Goal: Task Accomplishment & Management: Manage account settings

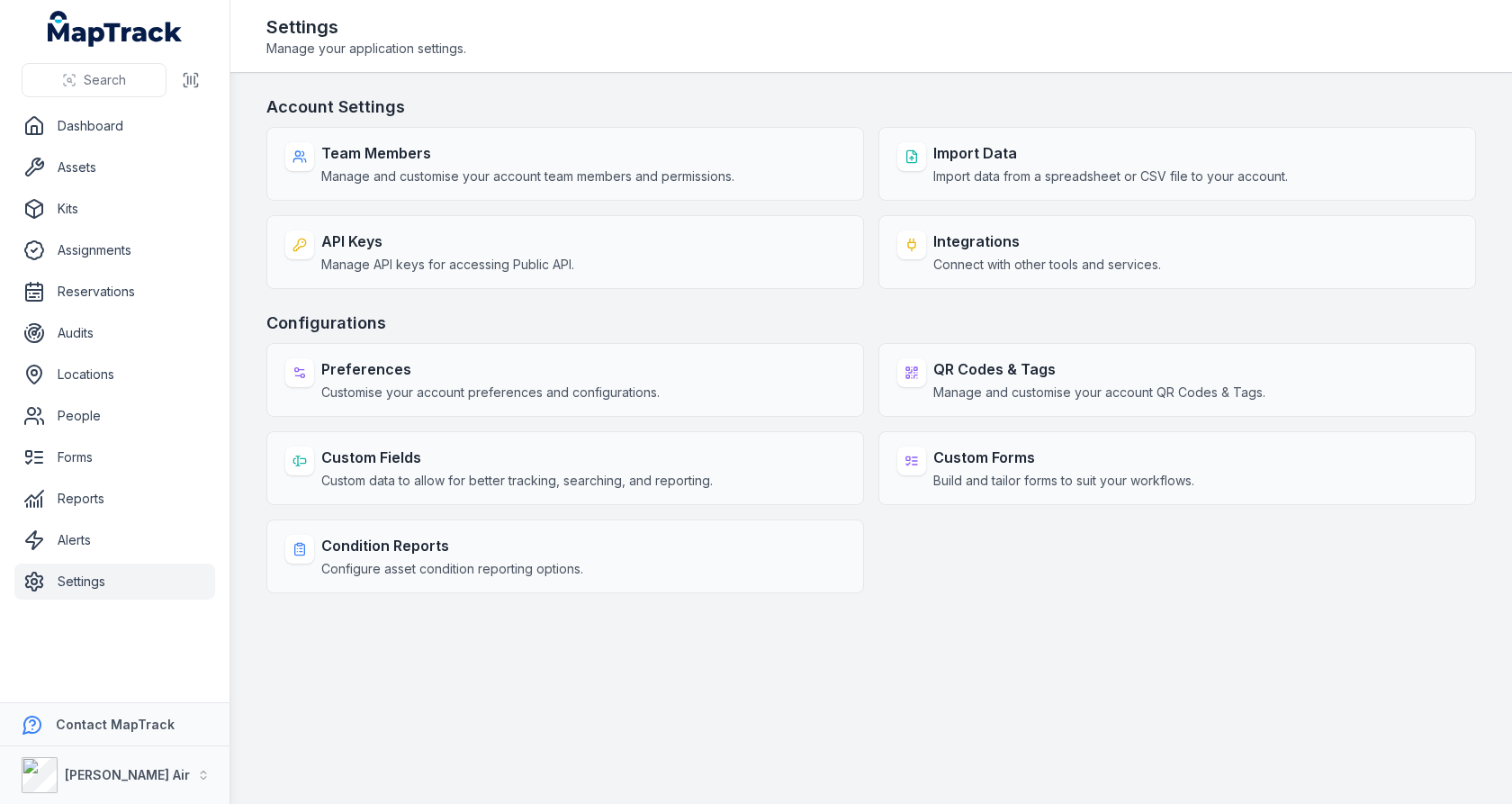
click at [805, 79] on main "Account Settings Team Members Manage and customise your account team members an…" at bounding box center [871, 438] width 1282 height 731
click at [878, 89] on main "Account Settings Team Members Manage and customise your account team members an…" at bounding box center [871, 438] width 1282 height 731
click at [876, 106] on h3 "Account Settings" at bounding box center [871, 108] width 1209 height 25
click at [92, 531] on link "Alerts" at bounding box center [115, 540] width 201 height 36
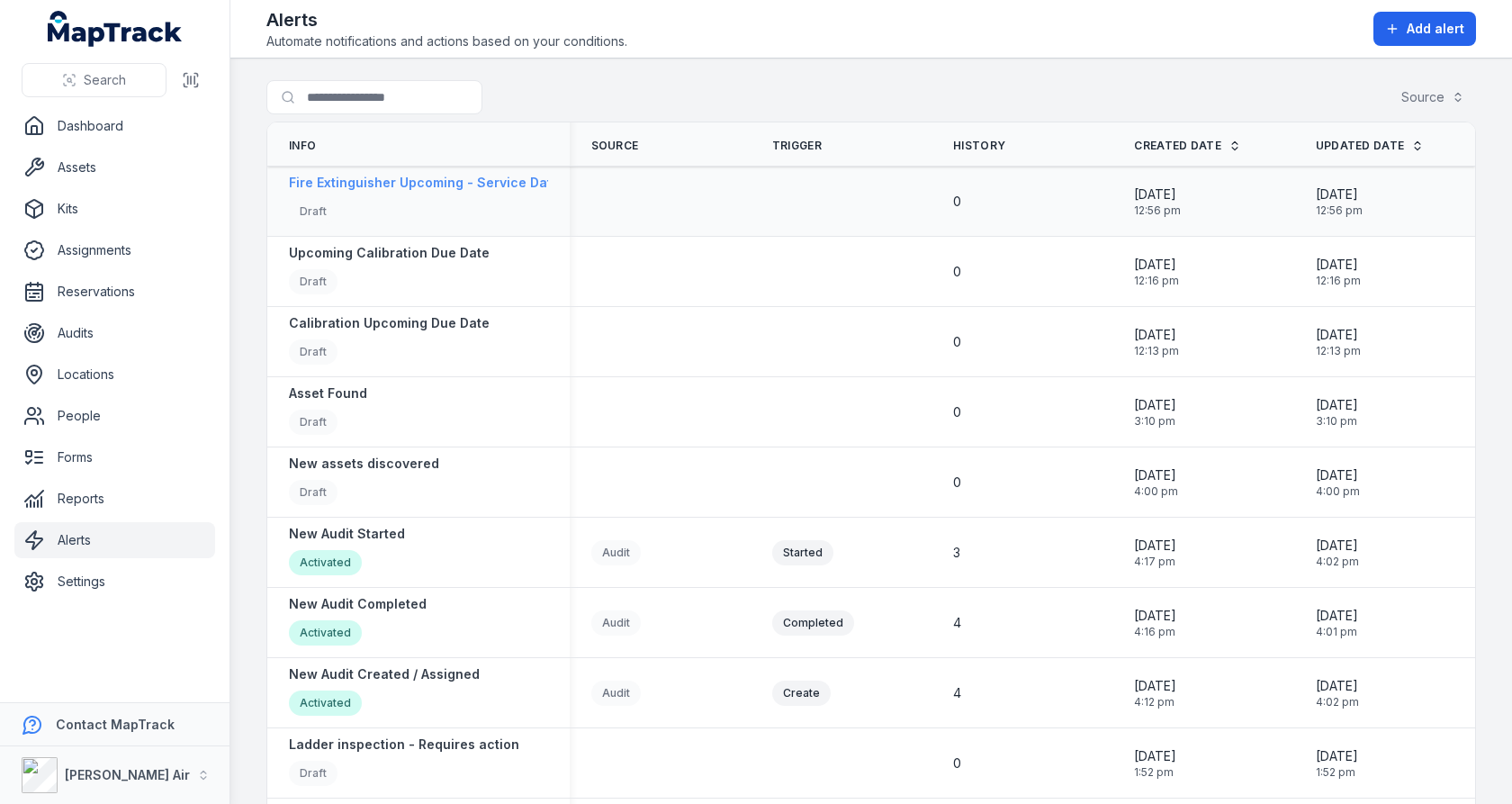
click at [398, 199] on div "Draft" at bounding box center [543, 213] width 509 height 30
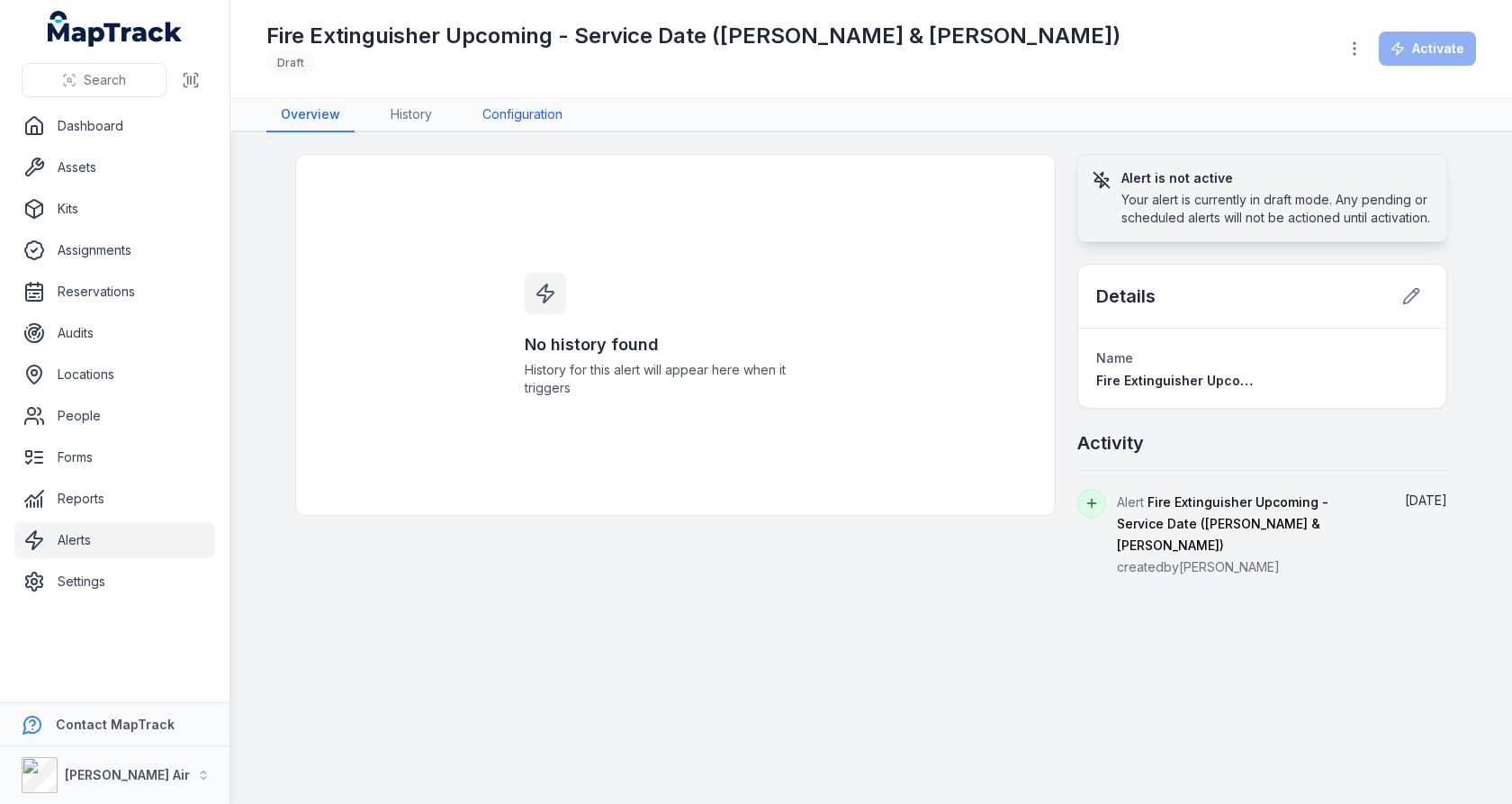
click at [501, 120] on link "Configuration" at bounding box center [522, 116] width 109 height 34
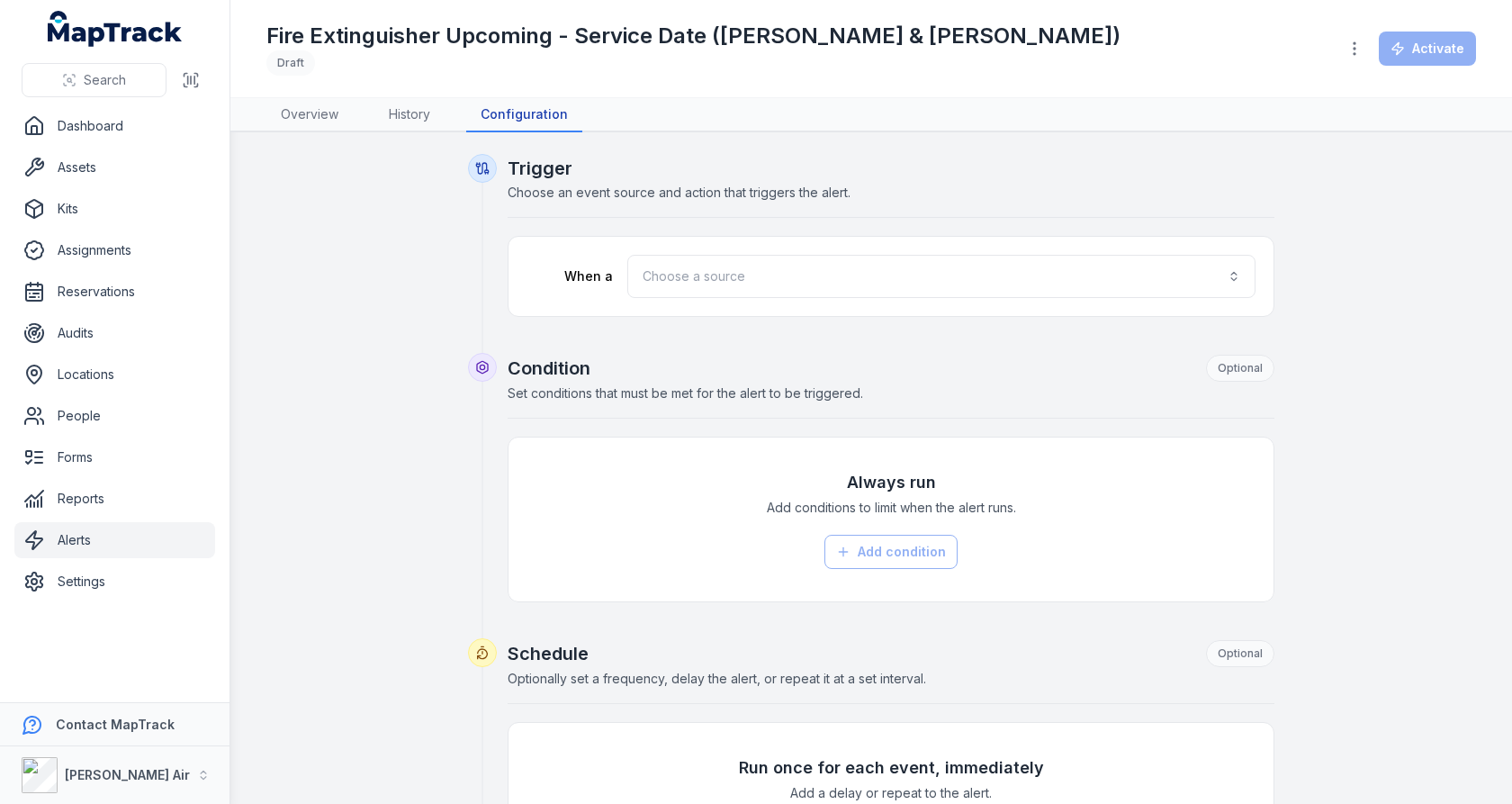
scroll to position [14, 0]
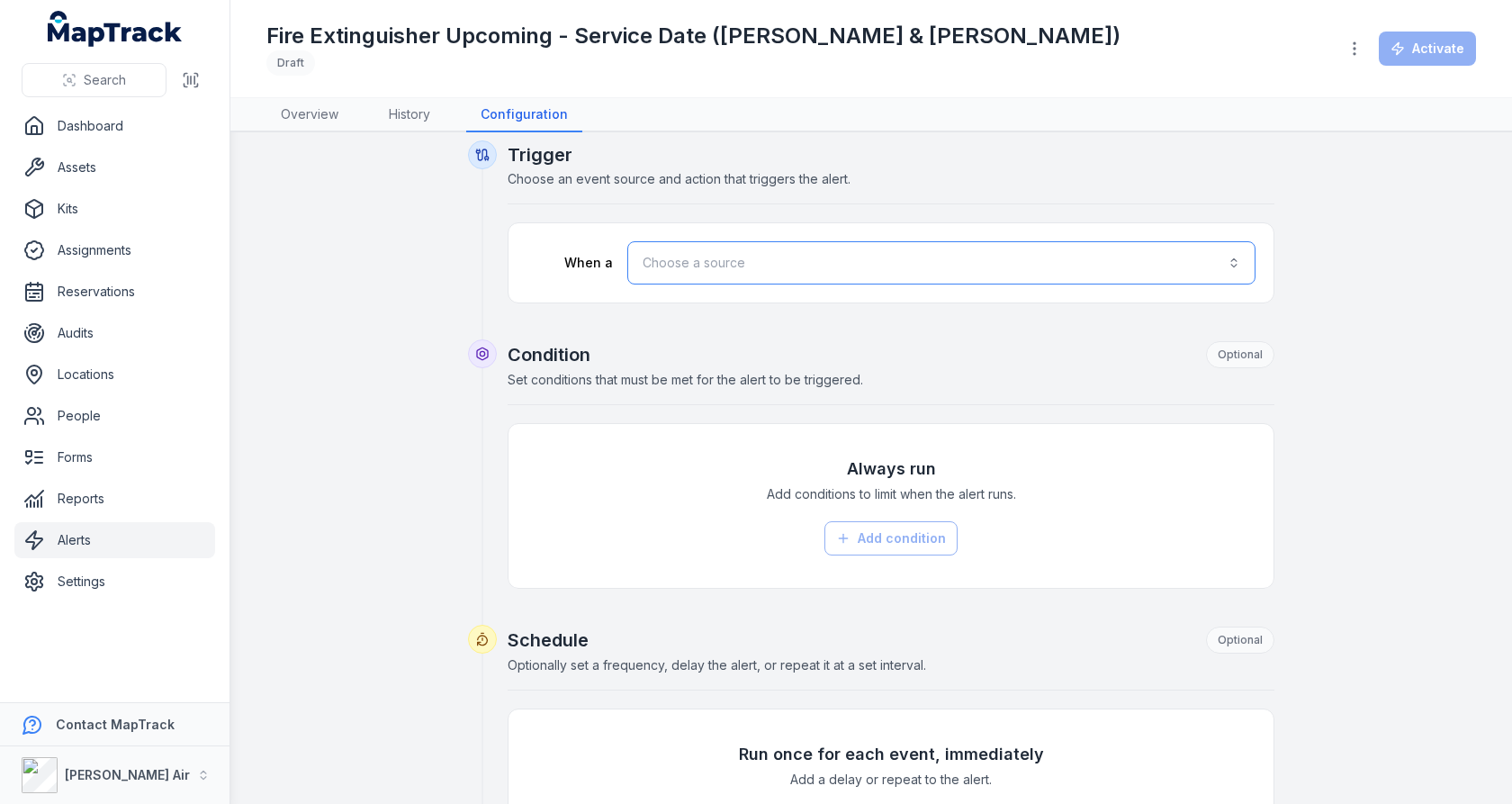
click at [991, 266] on button "Choose a source" at bounding box center [942, 263] width 629 height 43
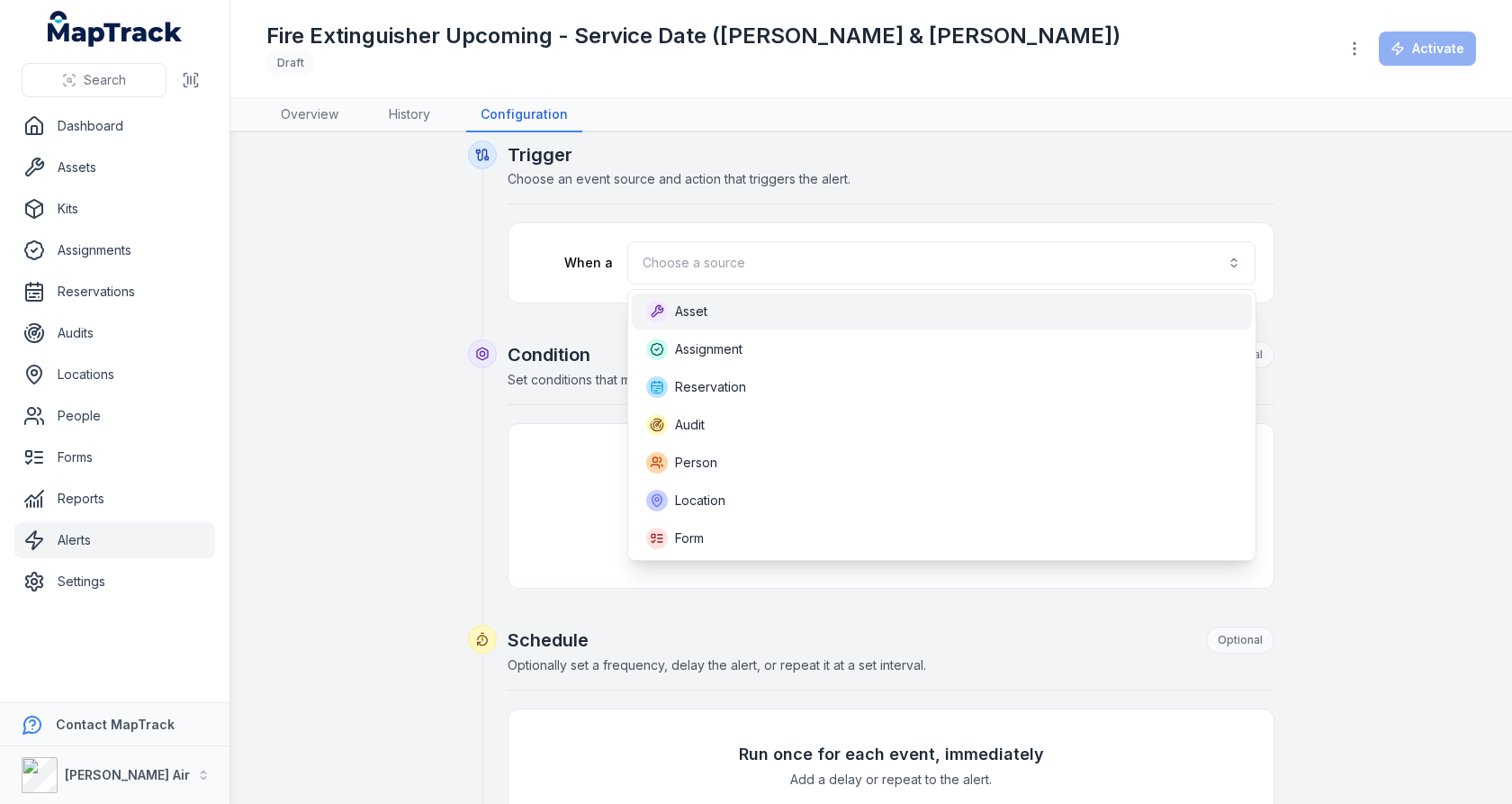
click at [941, 326] on div "Asset" at bounding box center [942, 312] width 621 height 36
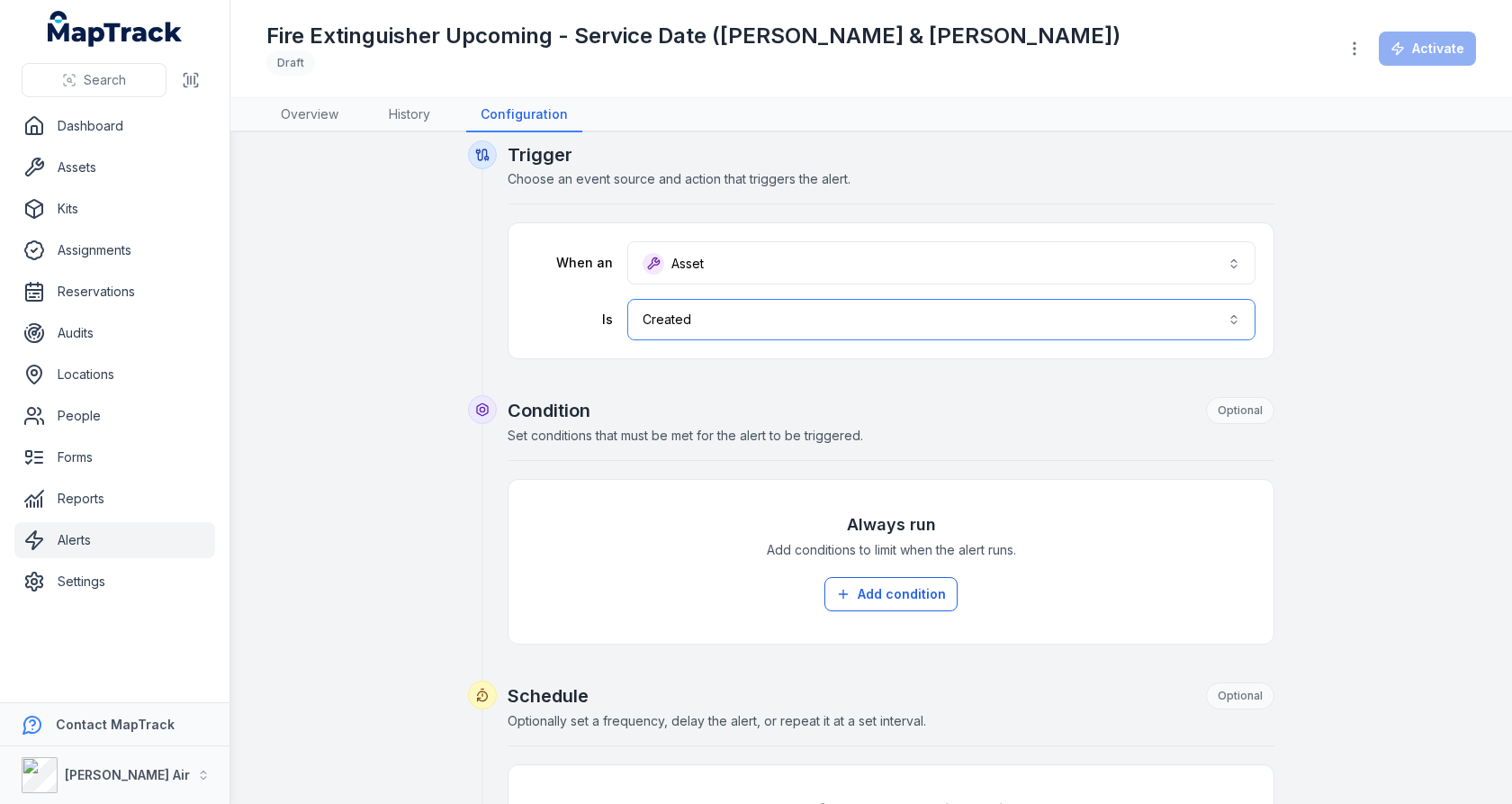
click at [930, 319] on button "Created ******" at bounding box center [942, 320] width 629 height 42
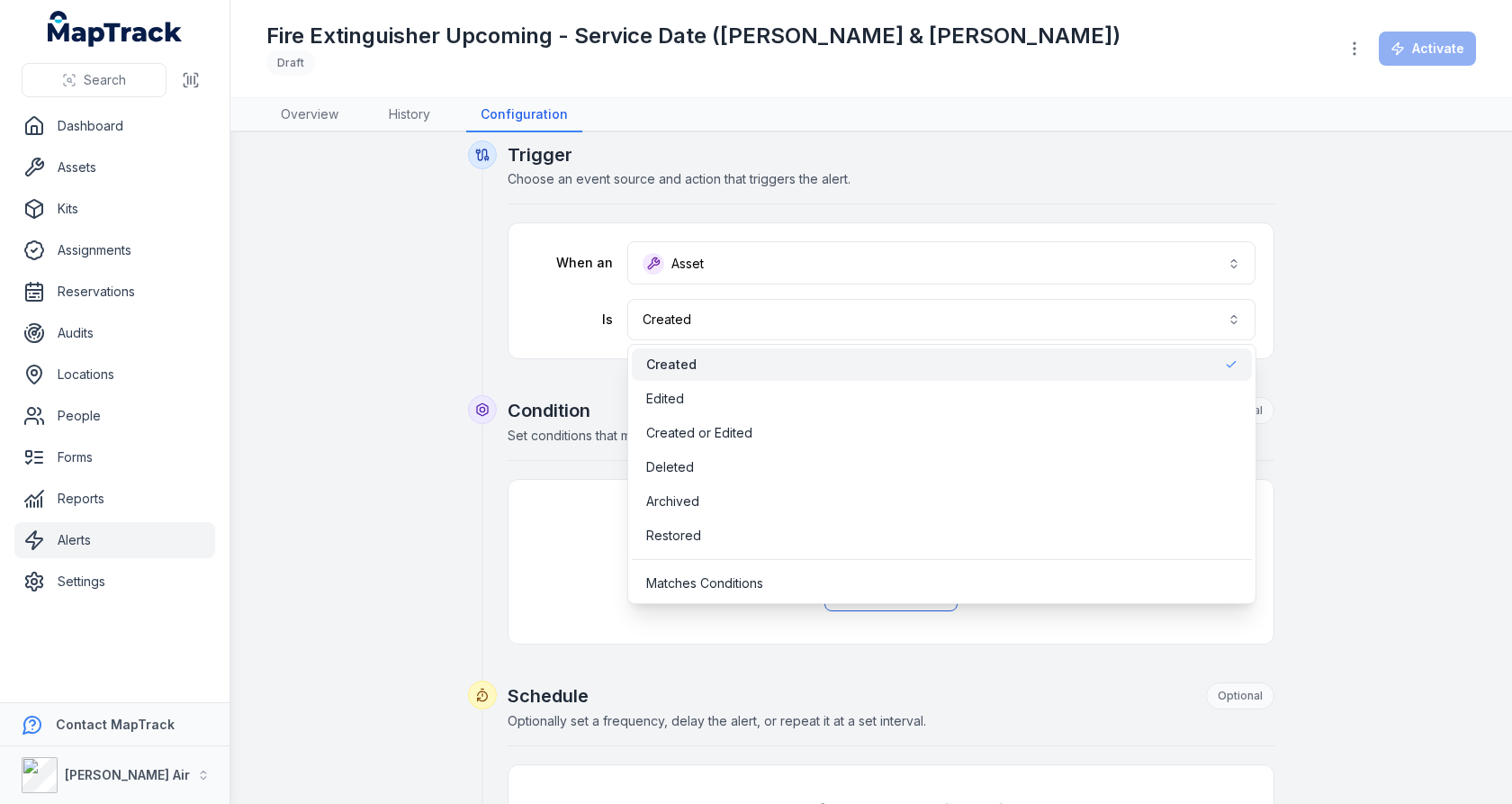
click at [1303, 321] on div "Trigger Choose an event source and action that triggers the alert. When an Asse…" at bounding box center [871, 716] width 1209 height 1154
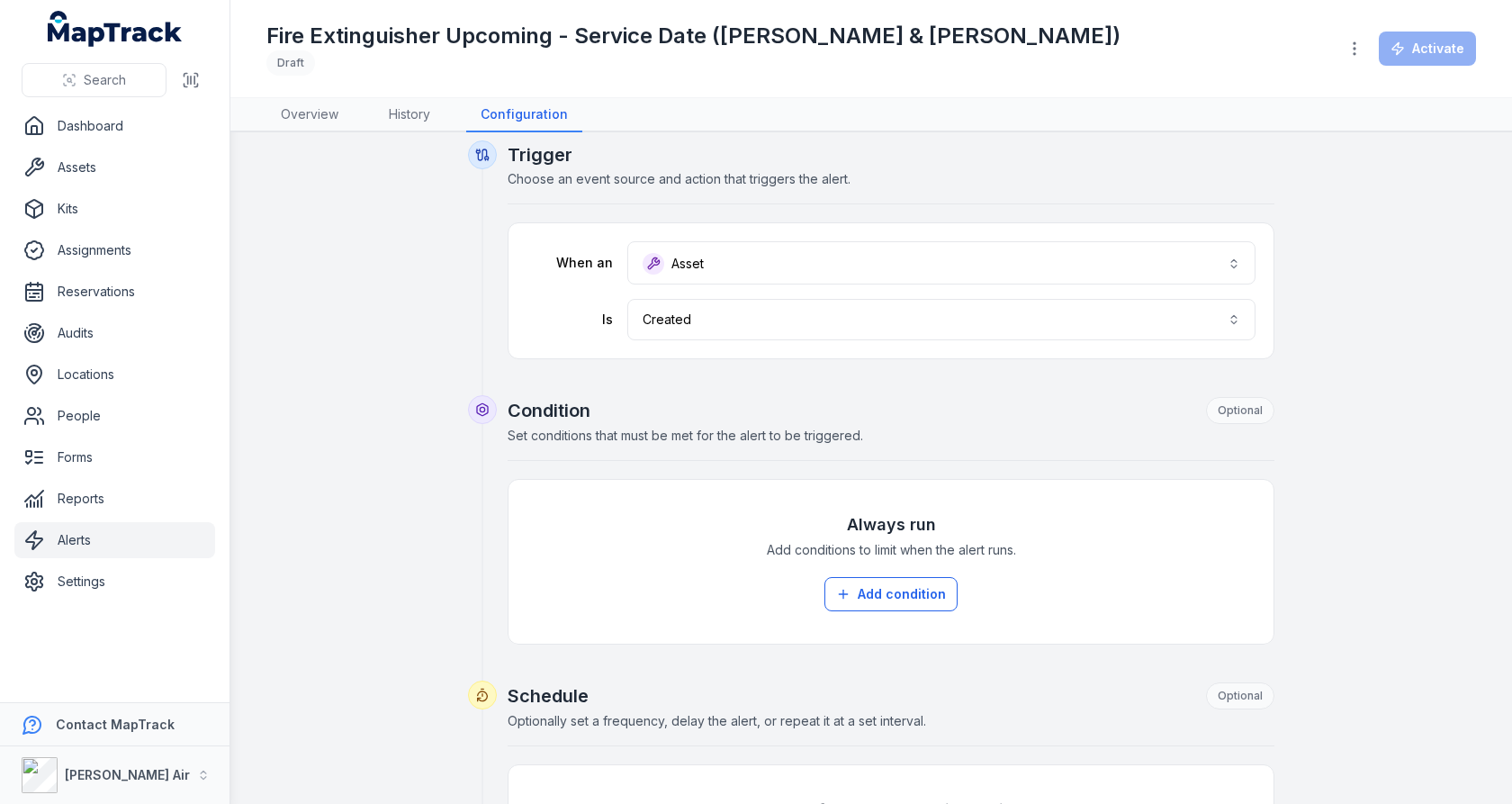
click at [1000, 188] on div "Trigger Choose an event source and action that triggers the alert." at bounding box center [891, 173] width 767 height 62
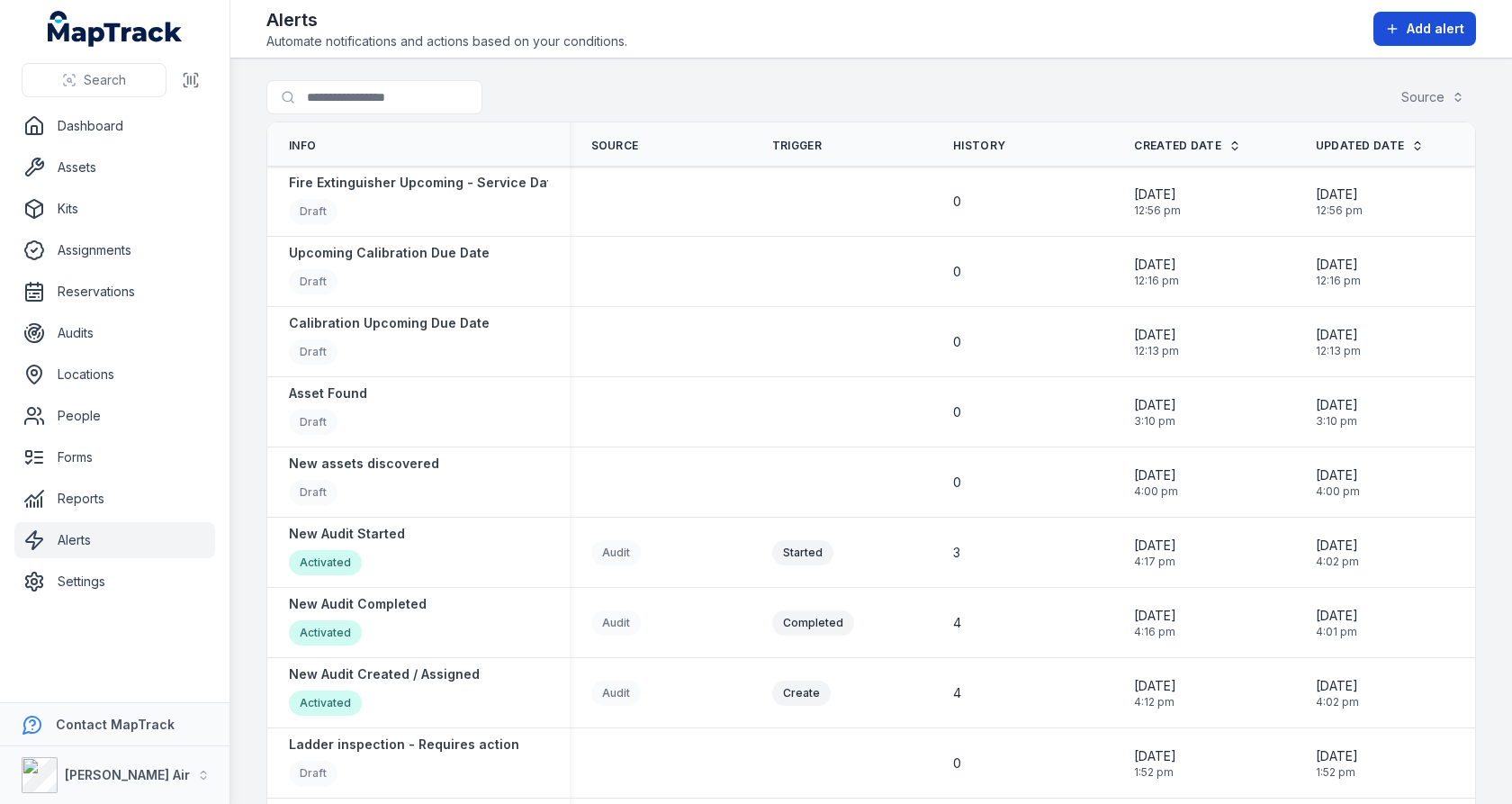
click at [1417, 39] on button "Add alert" at bounding box center [1425, 29] width 103 height 34
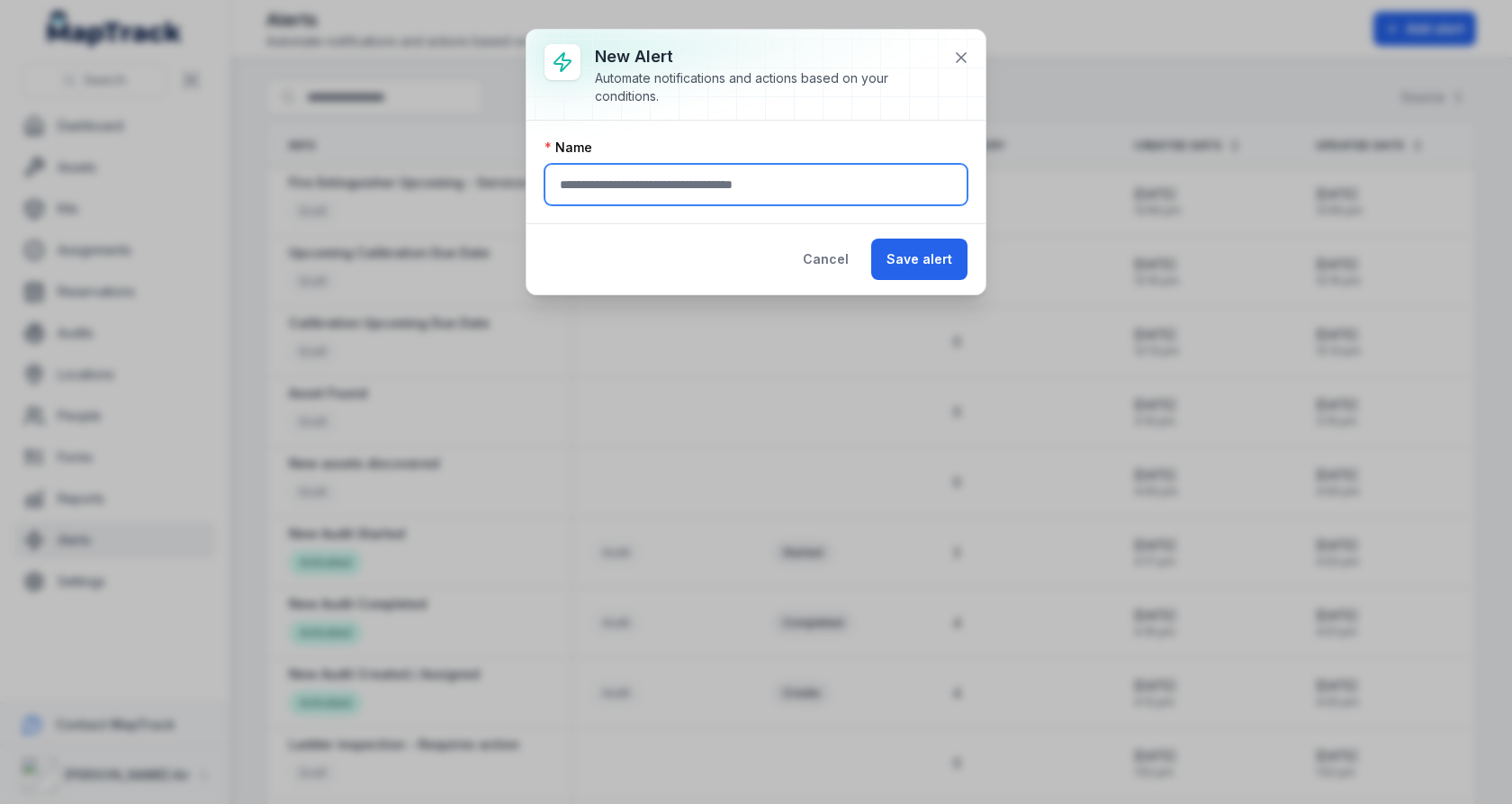
click at [801, 168] on input "text" at bounding box center [756, 184] width 423 height 42
drag, startPoint x: 668, startPoint y: 189, endPoint x: 528, endPoint y: 189, distance: 140.0
click at [528, 189] on div "**********" at bounding box center [756, 173] width 459 height 103
type input "**********"
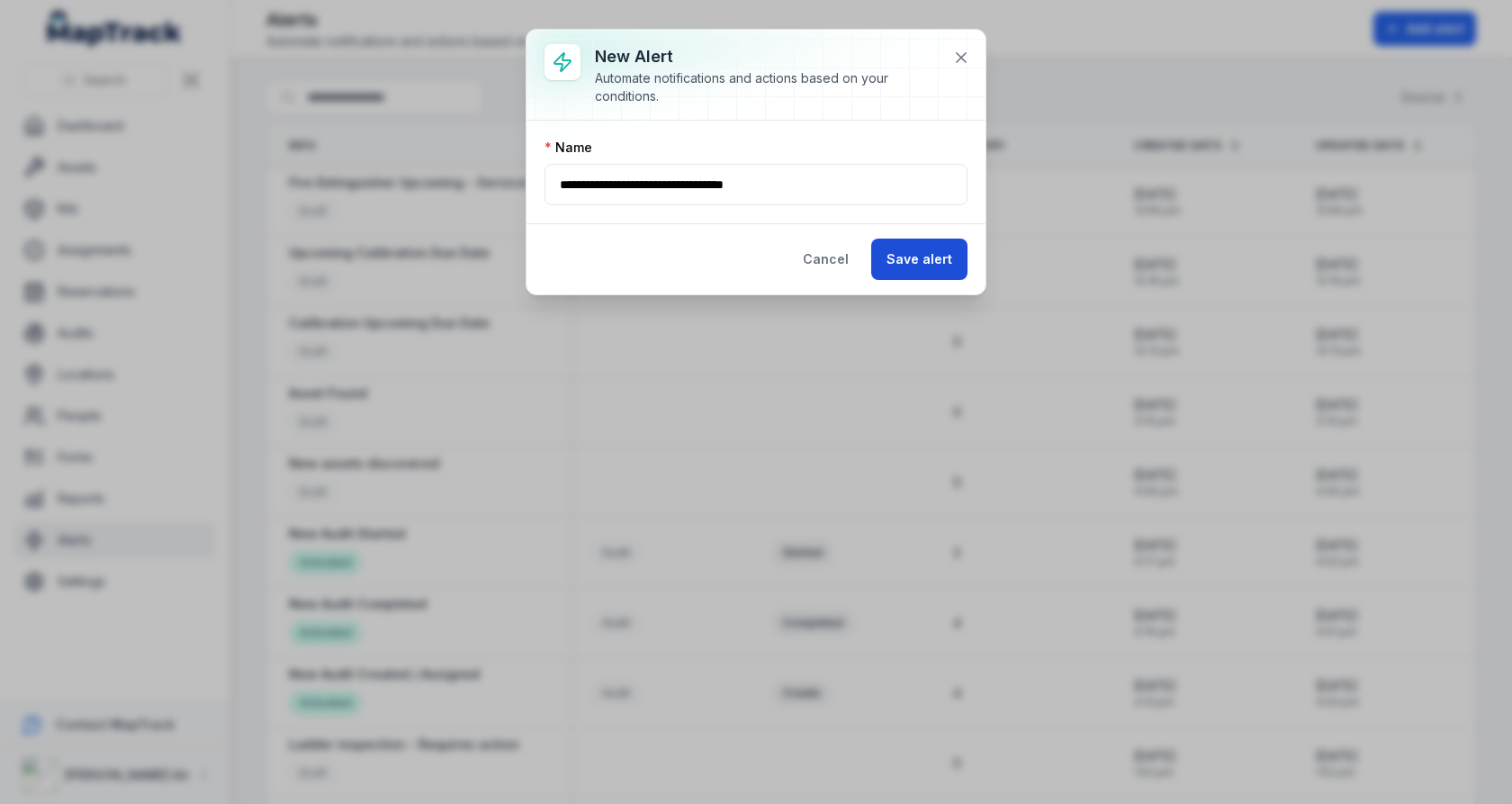
click at [942, 267] on button "Save alert" at bounding box center [919, 259] width 97 height 42
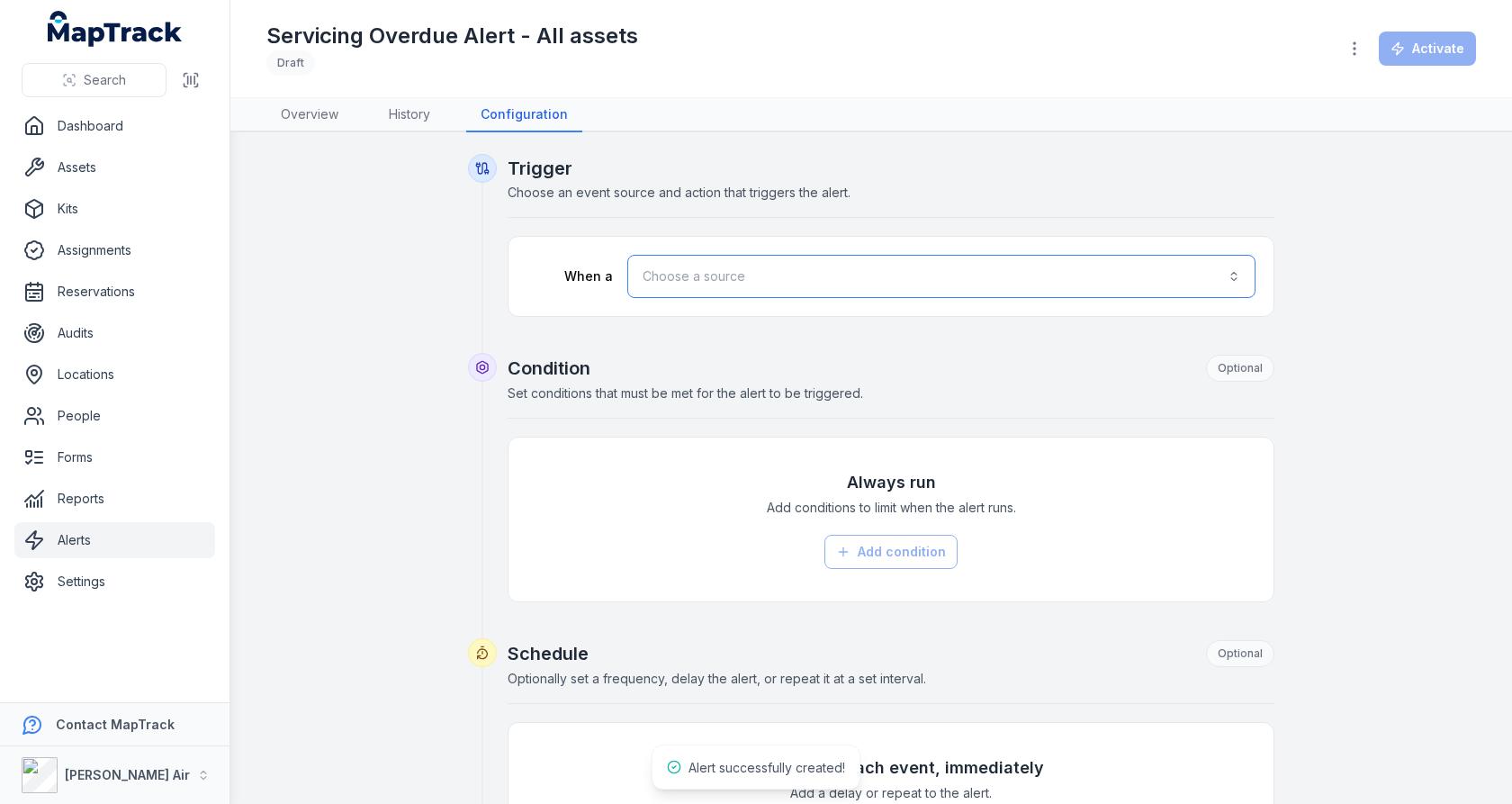
click at [729, 258] on button "Choose a source" at bounding box center [942, 276] width 629 height 43
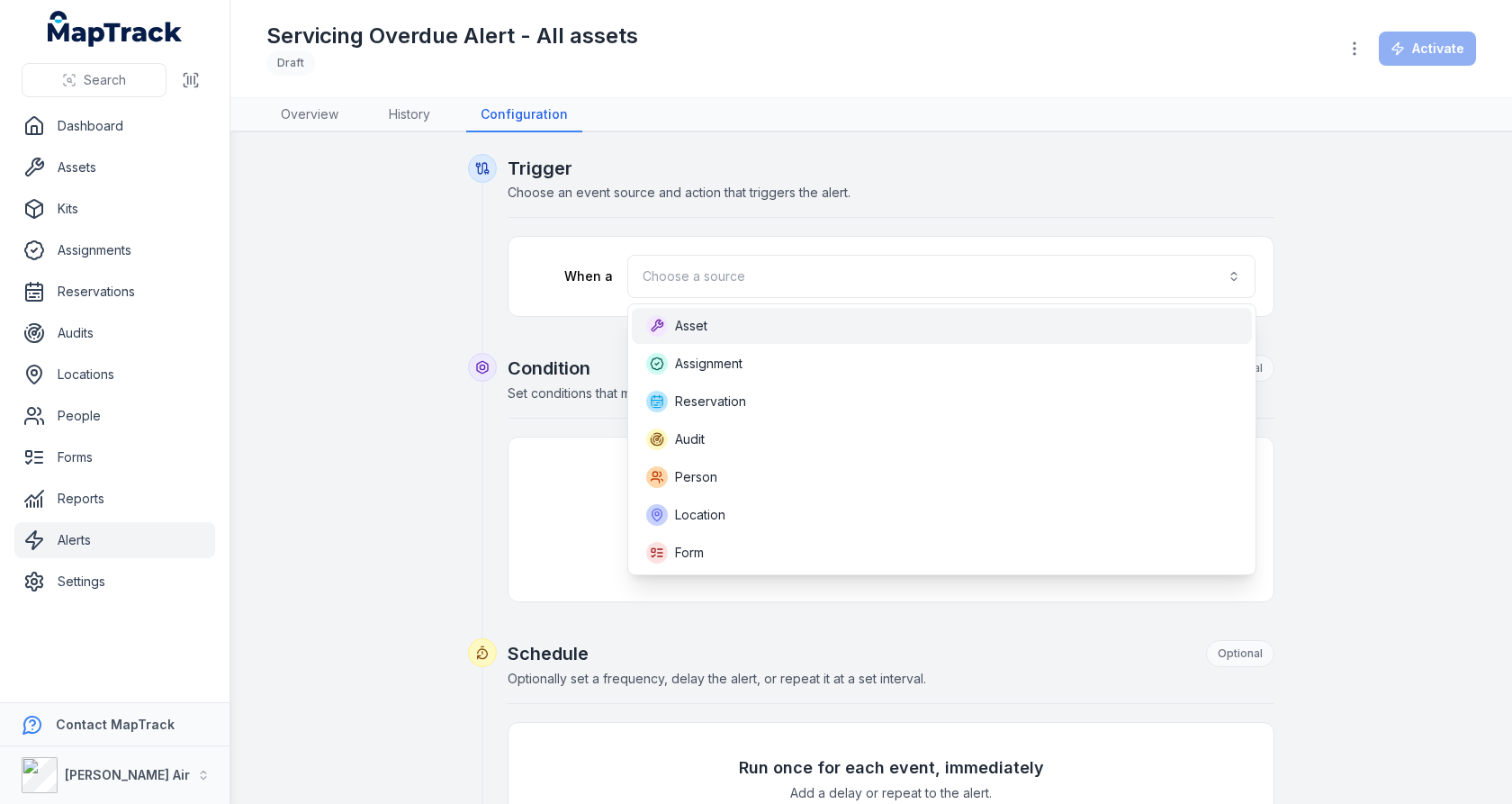
click at [756, 339] on div "Asset" at bounding box center [942, 326] width 621 height 36
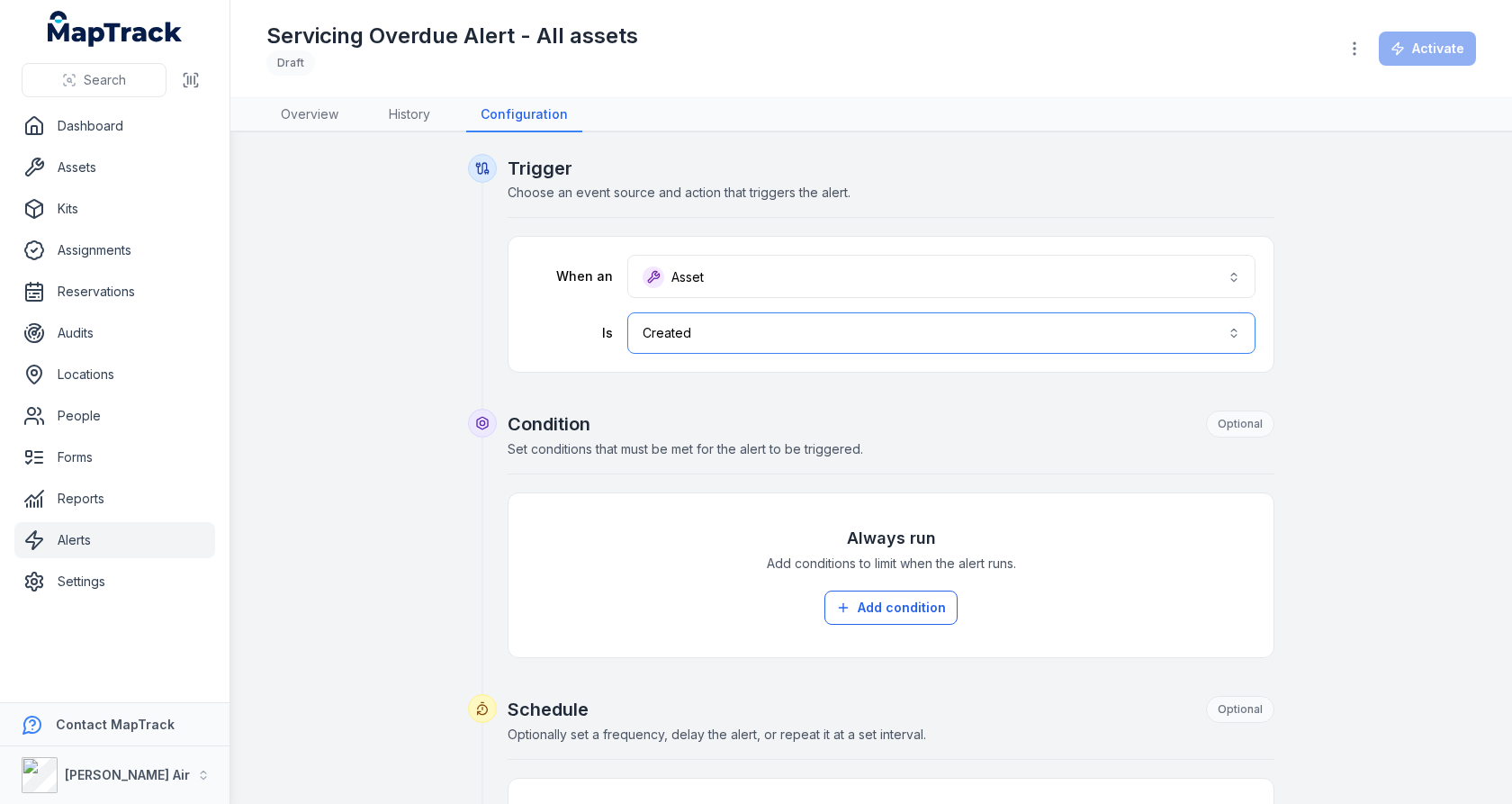
click at [759, 330] on button "Created ******" at bounding box center [942, 333] width 629 height 42
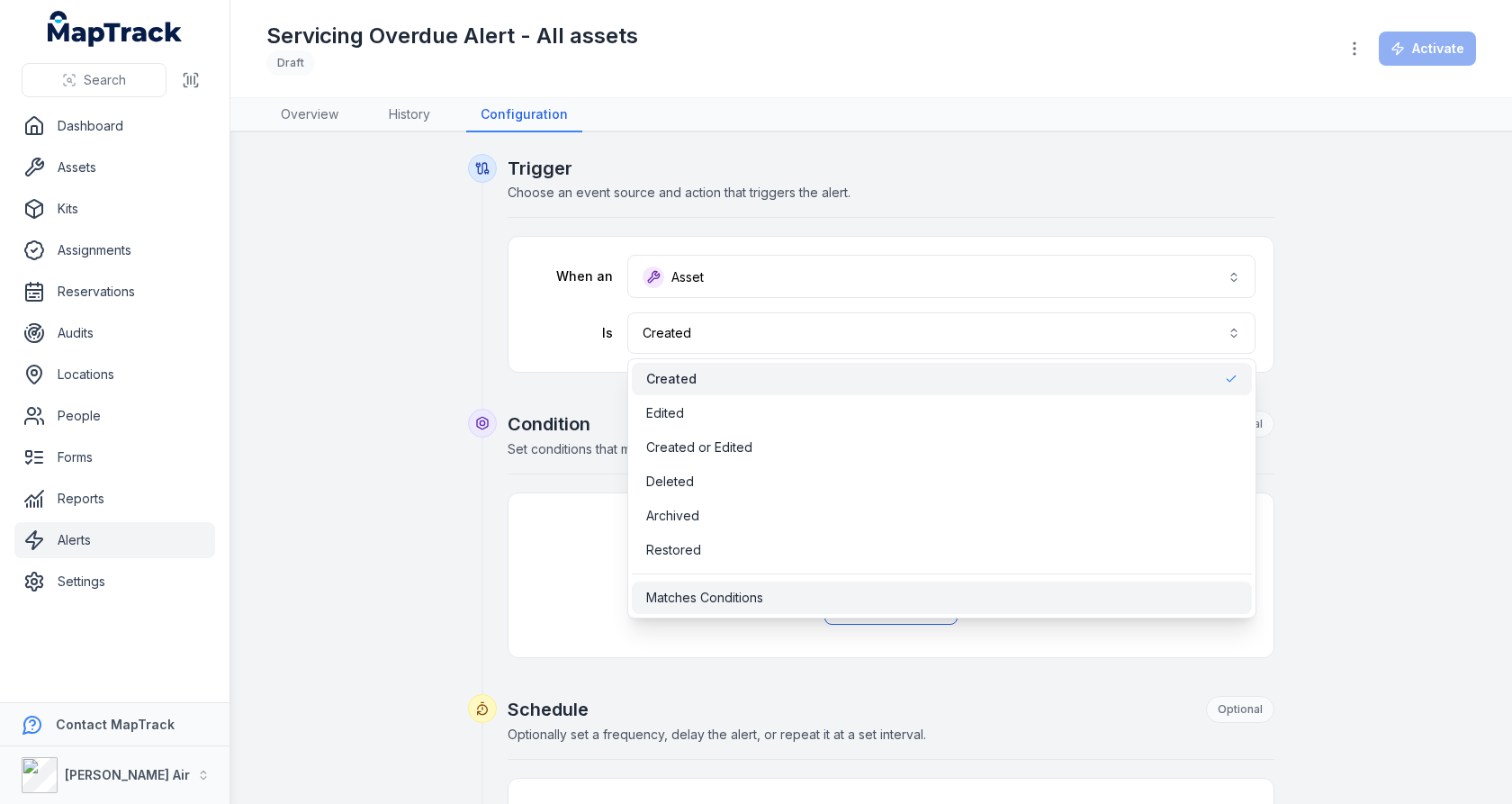
click at [749, 596] on span "Matches Conditions" at bounding box center [705, 598] width 117 height 18
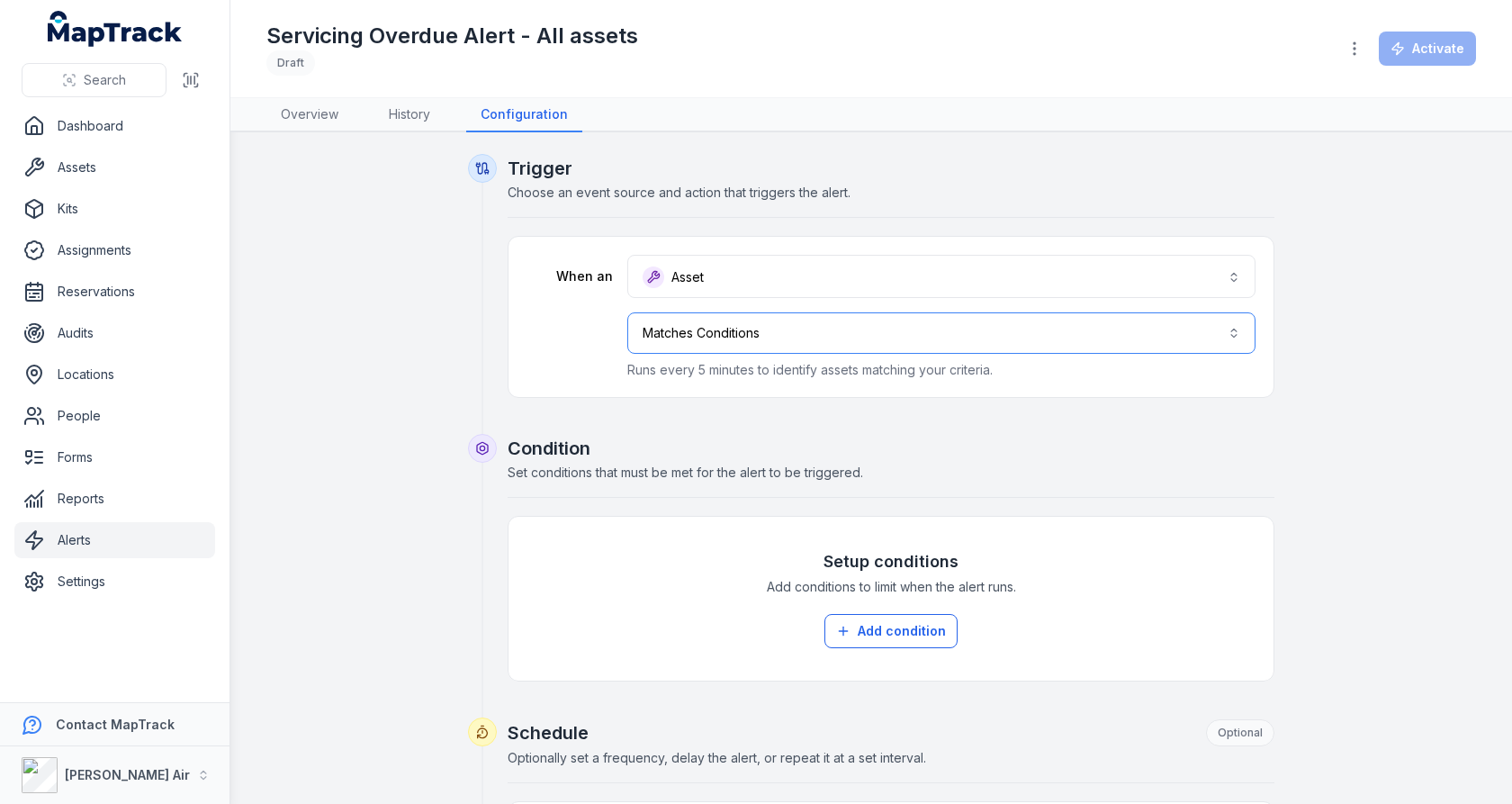
scroll to position [98, 0]
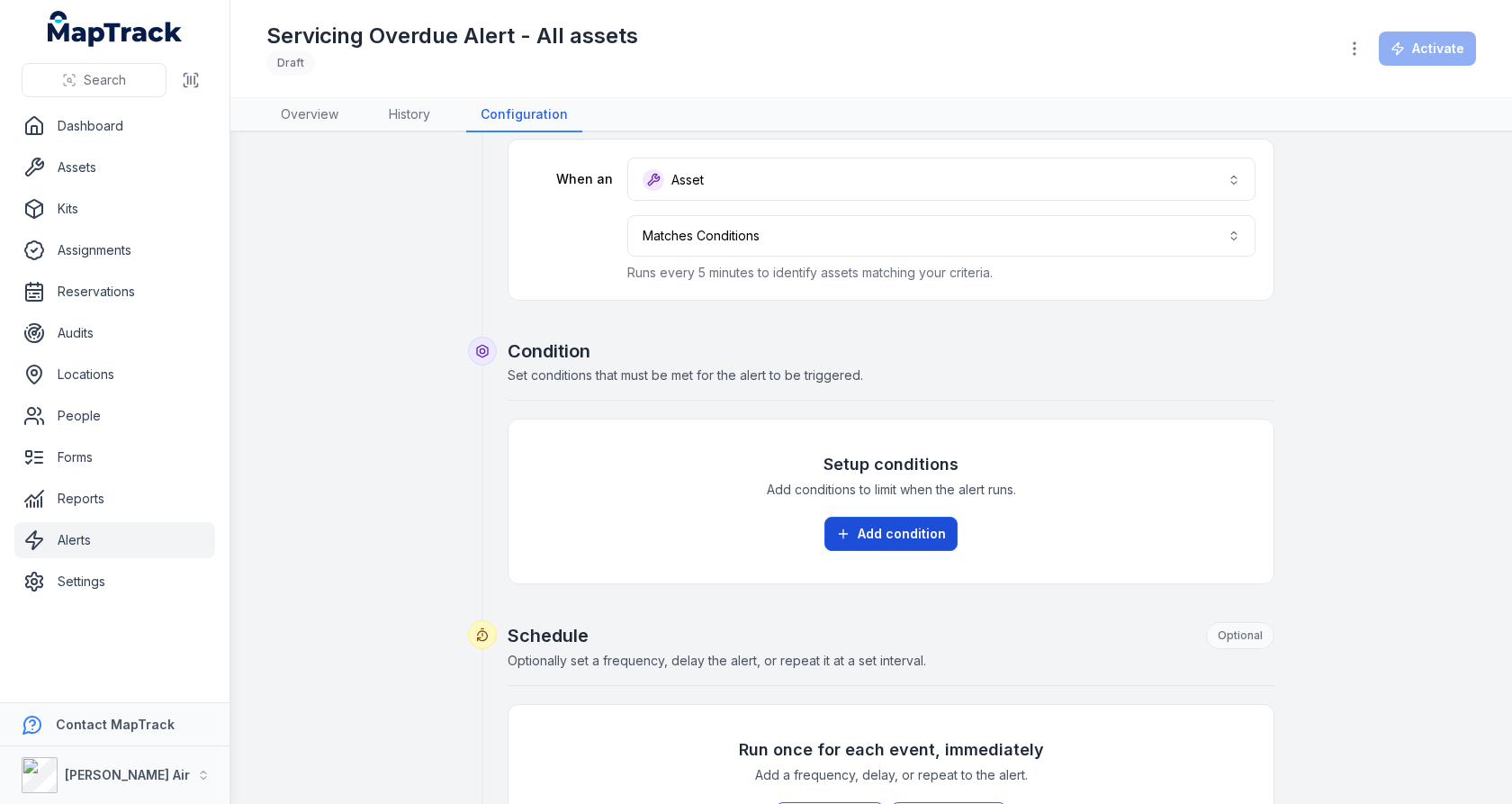
click at [891, 533] on button "Add condition" at bounding box center [891, 534] width 133 height 34
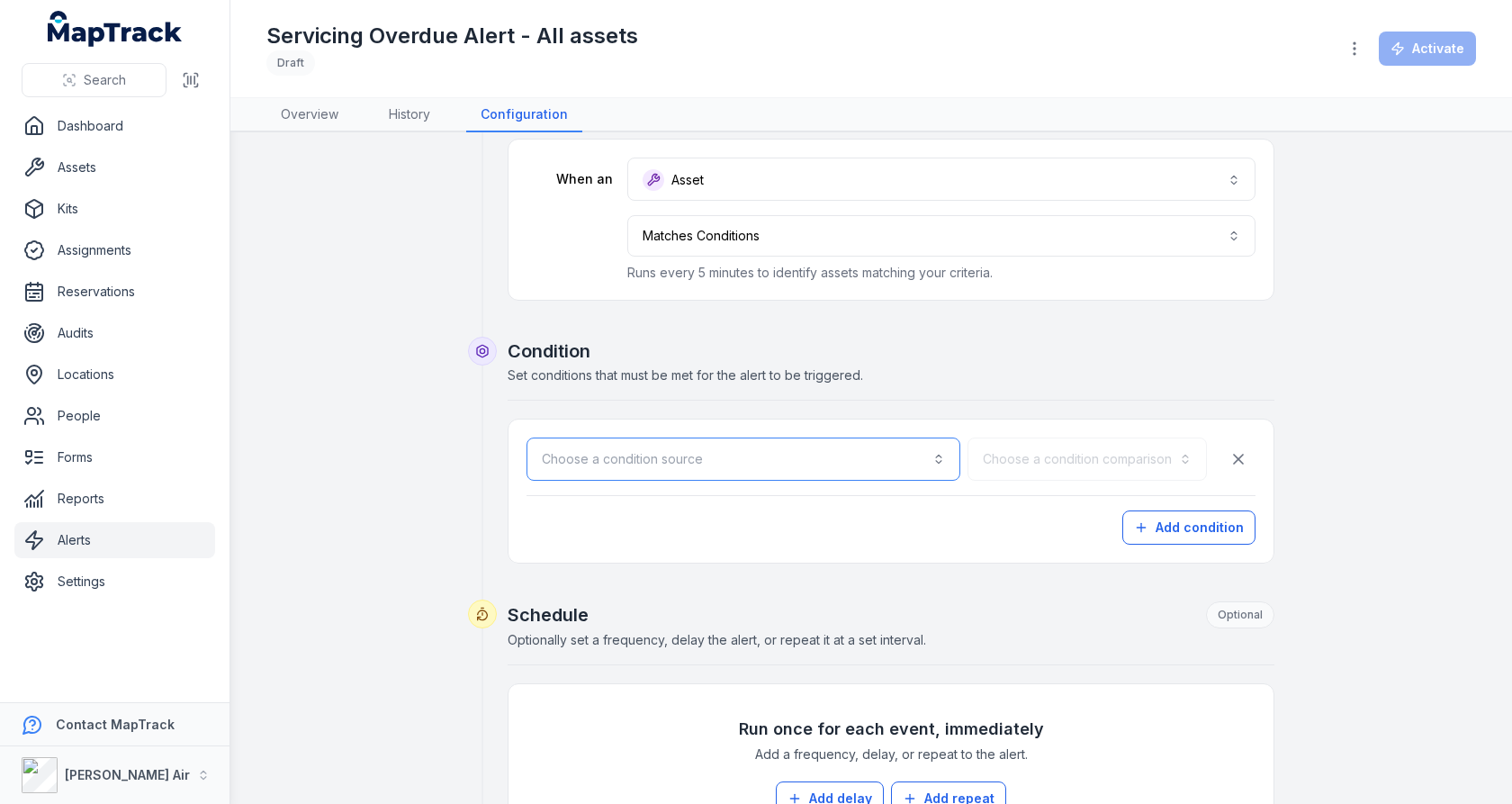
click at [900, 458] on button "Choose a condition source" at bounding box center [743, 459] width 434 height 43
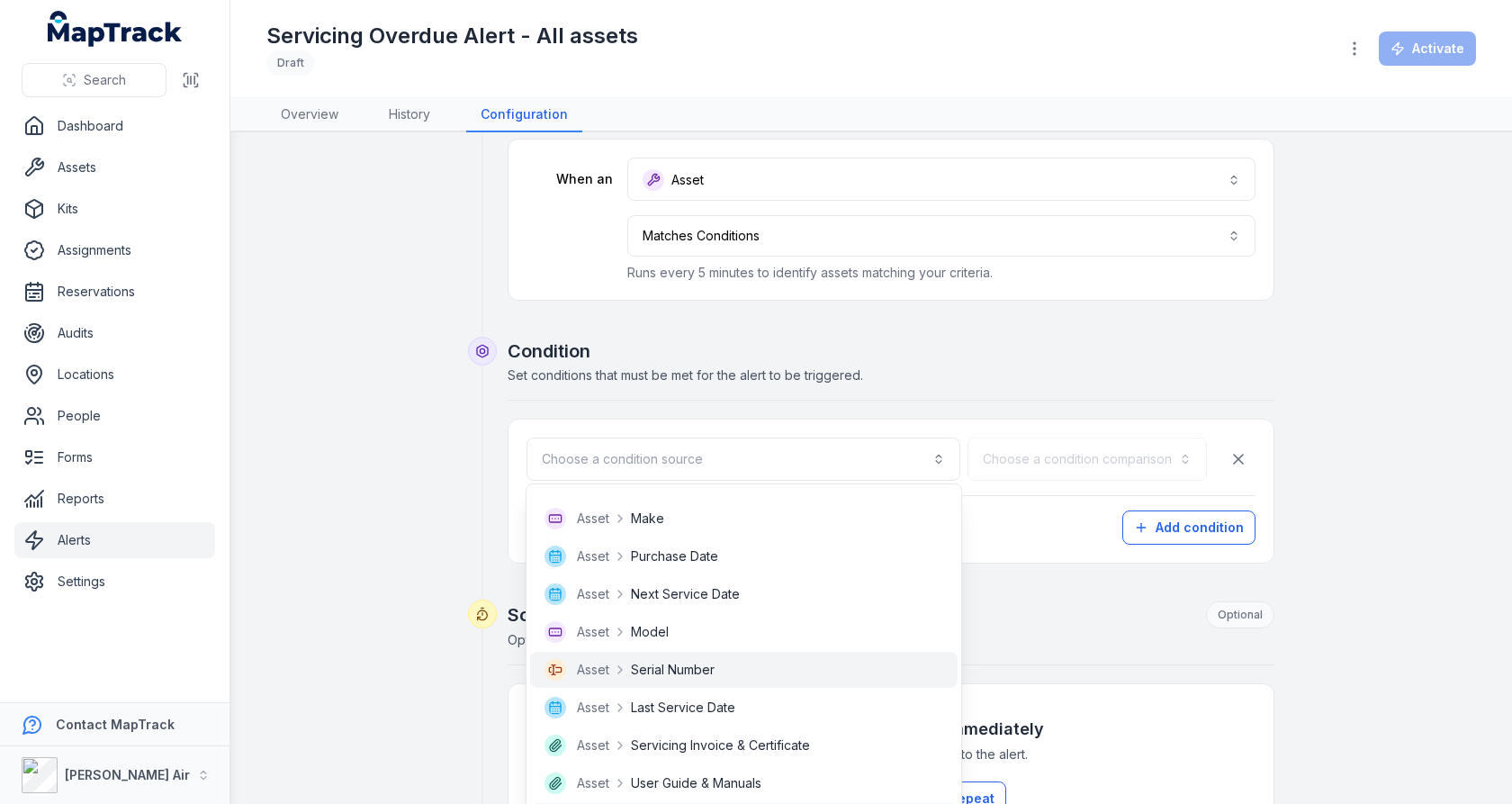
scroll to position [208, 0]
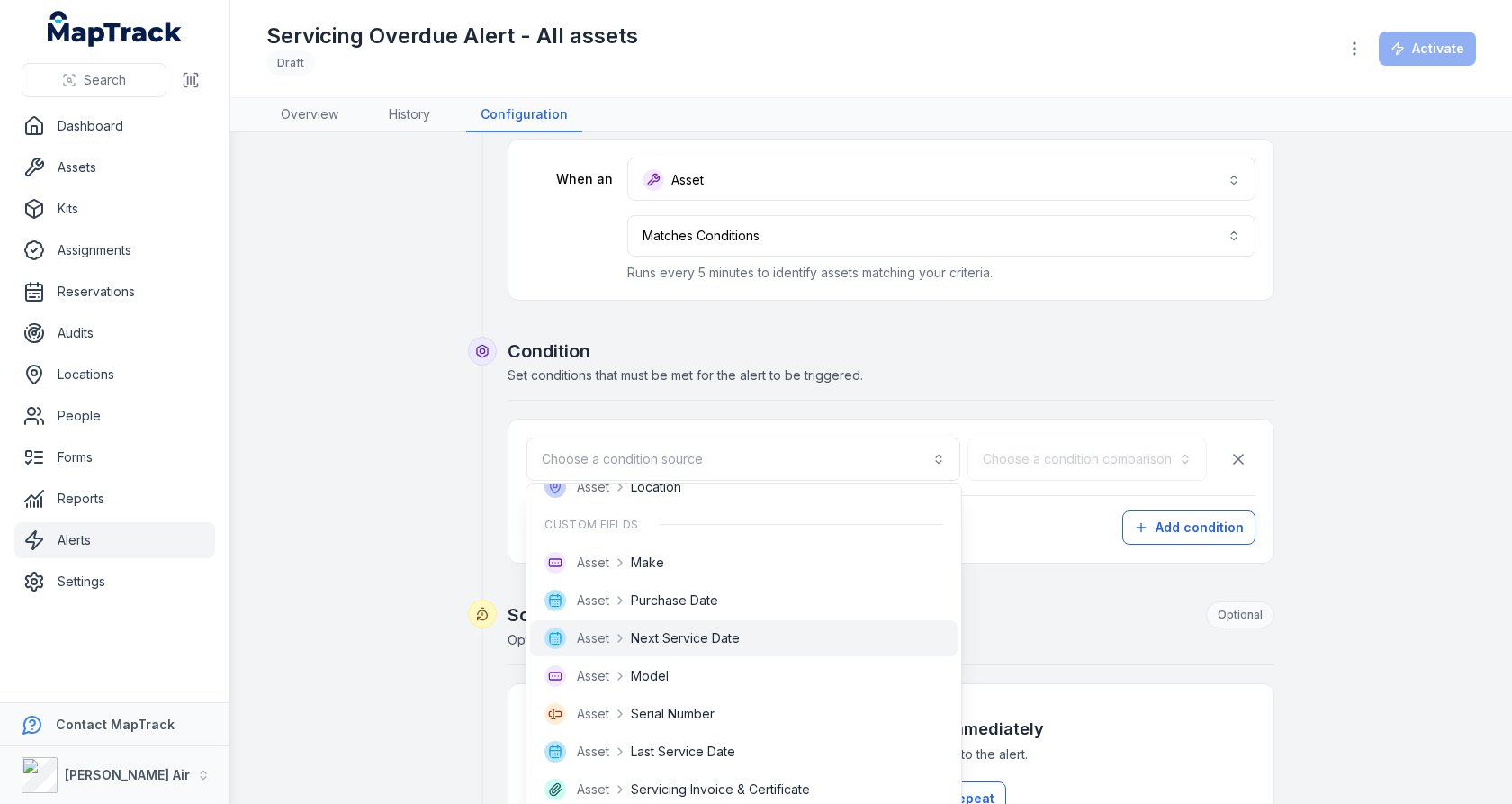
click at [824, 649] on div "Asset Next Service Date" at bounding box center [743, 639] width 427 height 36
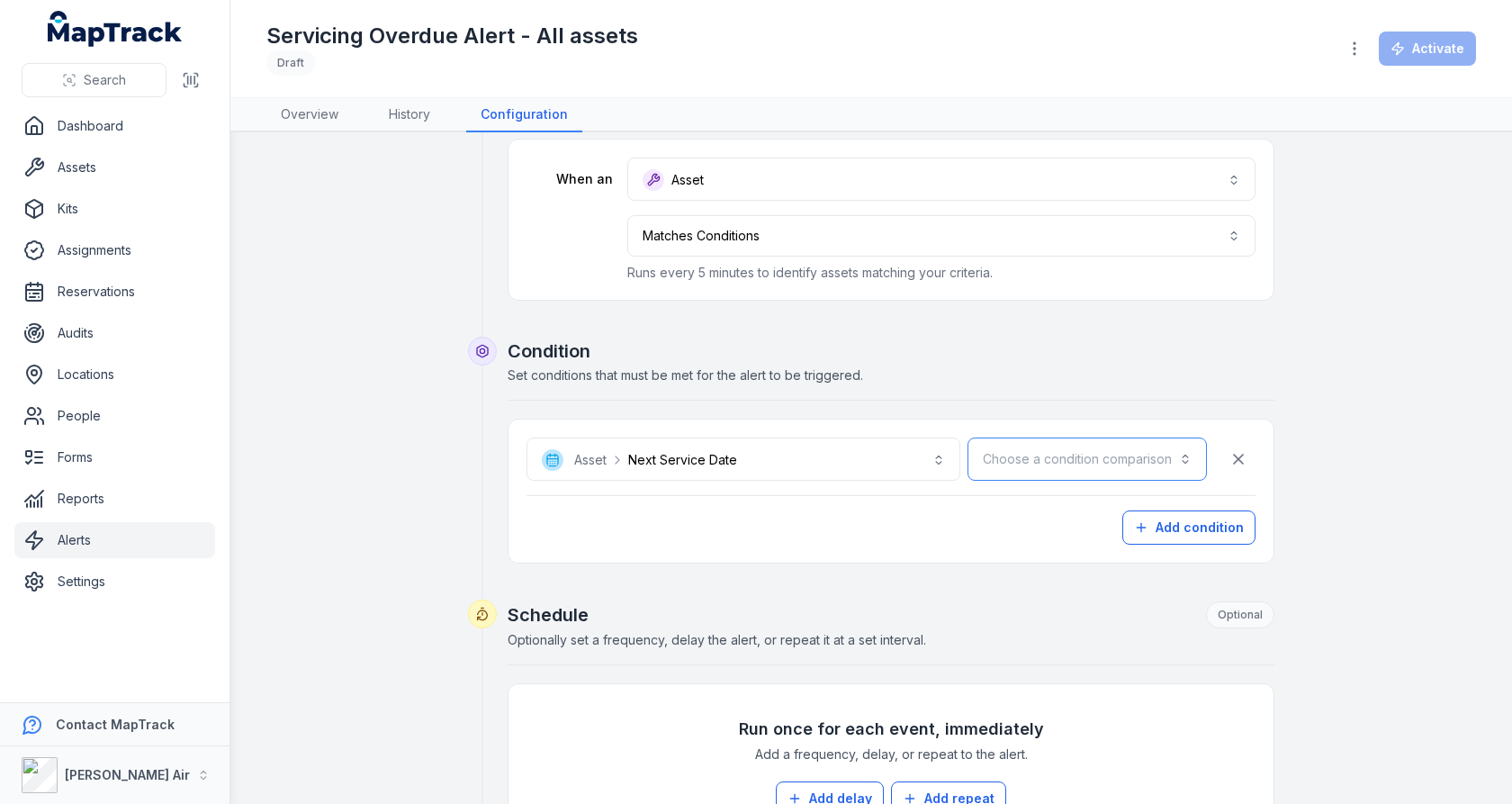
click at [1171, 456] on button "Choose a condition comparison" at bounding box center [1087, 459] width 239 height 43
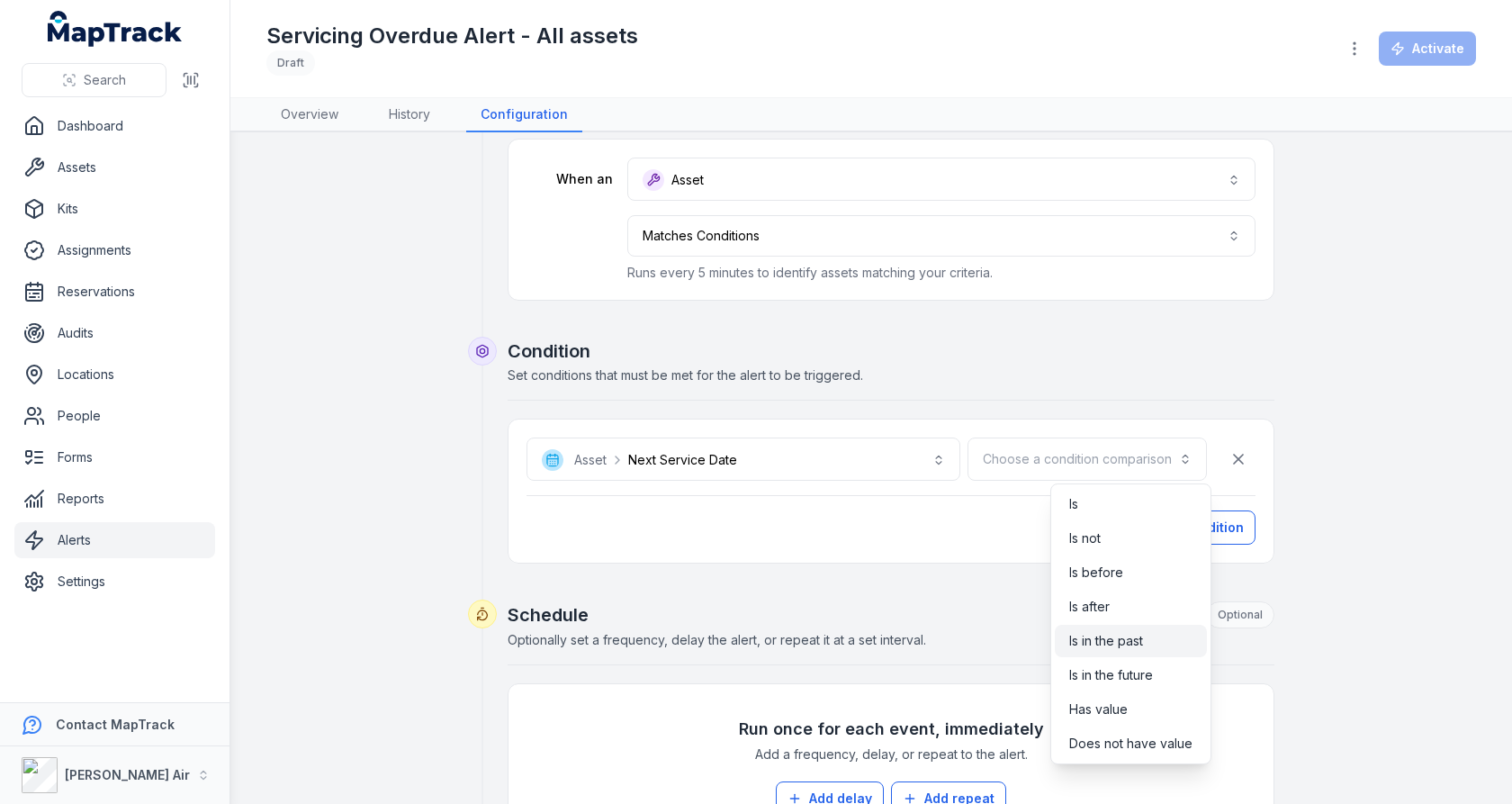
click at [1122, 640] on span "Is in the past" at bounding box center [1106, 641] width 74 height 18
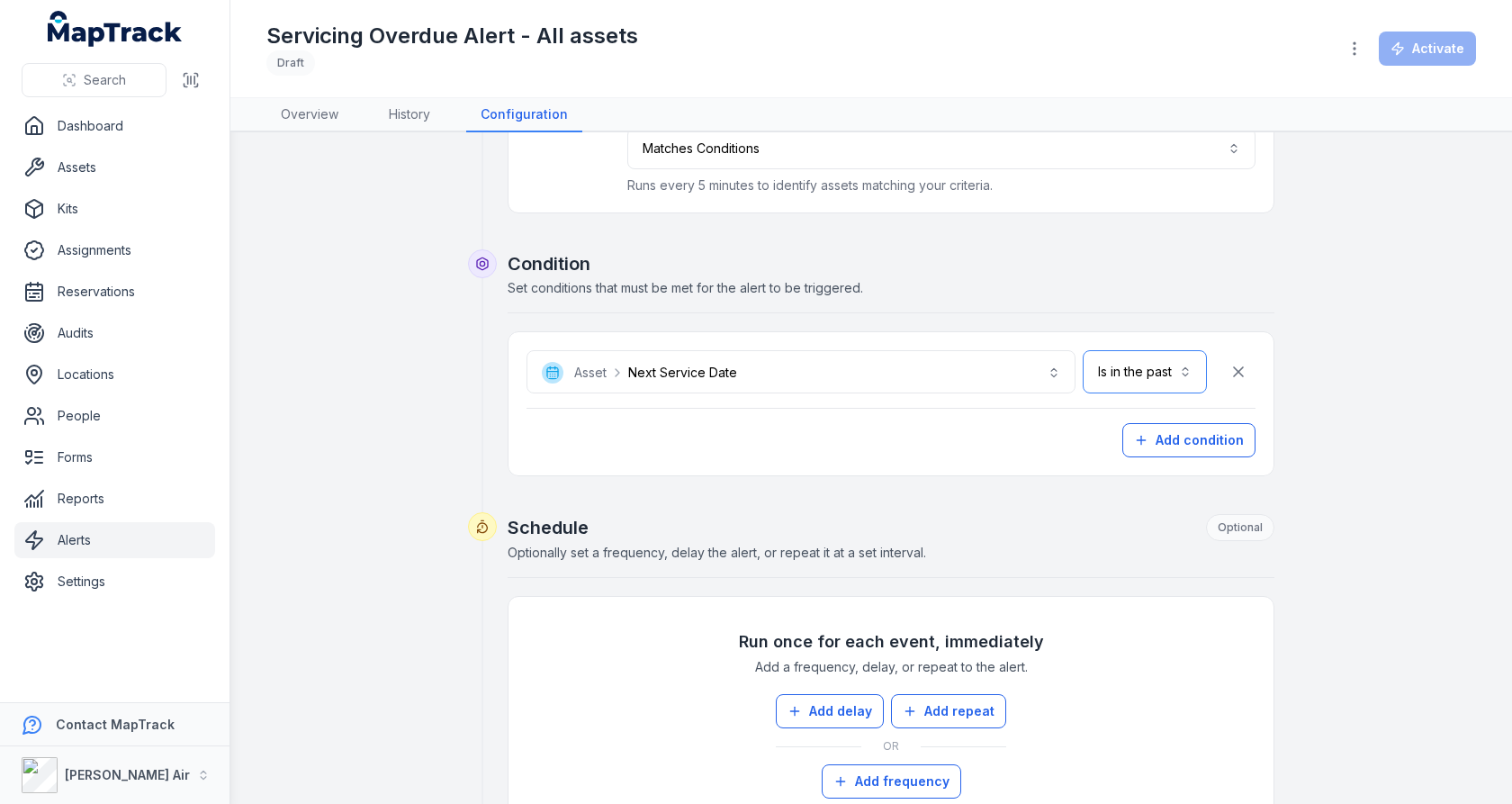
scroll to position [318, 0]
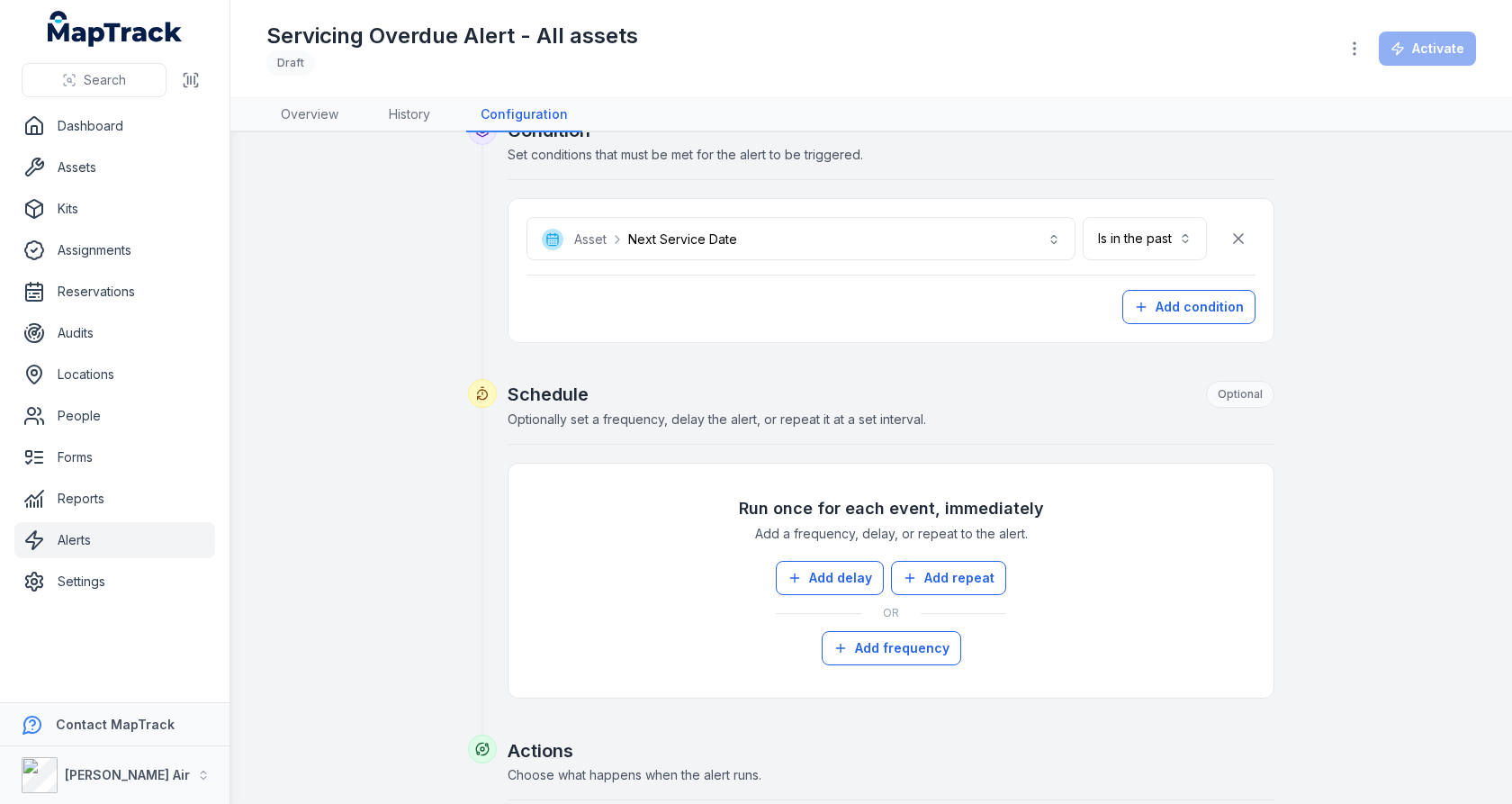
click at [891, 411] on span "Optionally set a frequency, delay the alert, or repeat it at a set interval." at bounding box center [716, 418] width 418 height 15
click at [969, 574] on button "Add repeat" at bounding box center [949, 578] width 116 height 34
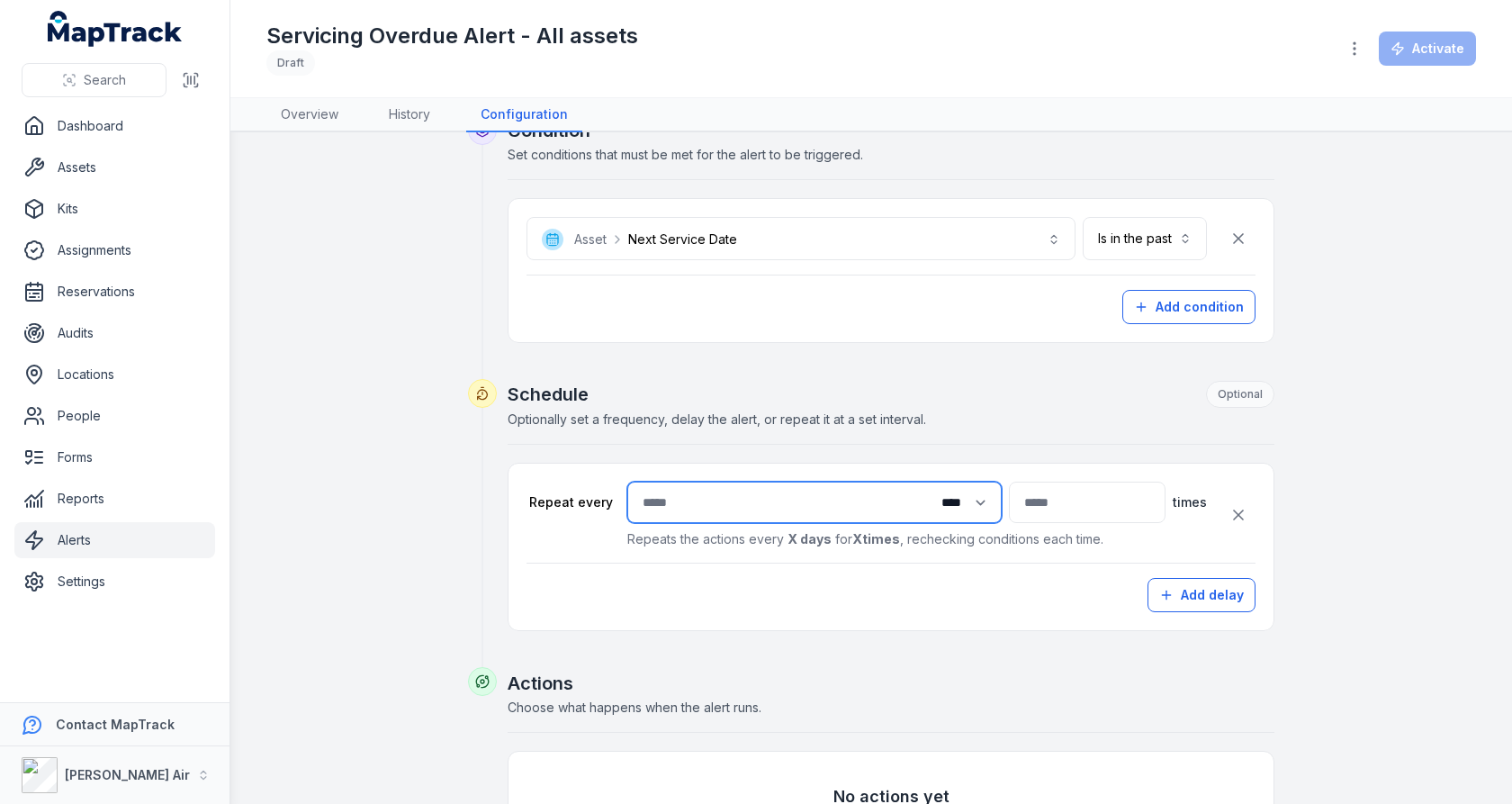
click at [817, 502] on input "number" at bounding box center [815, 502] width 375 height 42
type input "*"
click at [921, 485] on select "**** ***** ****** *****" at bounding box center [960, 502] width 78 height 34
select select "****"
click at [921, 485] on select "**** ***** ****** *****" at bounding box center [960, 502] width 78 height 34
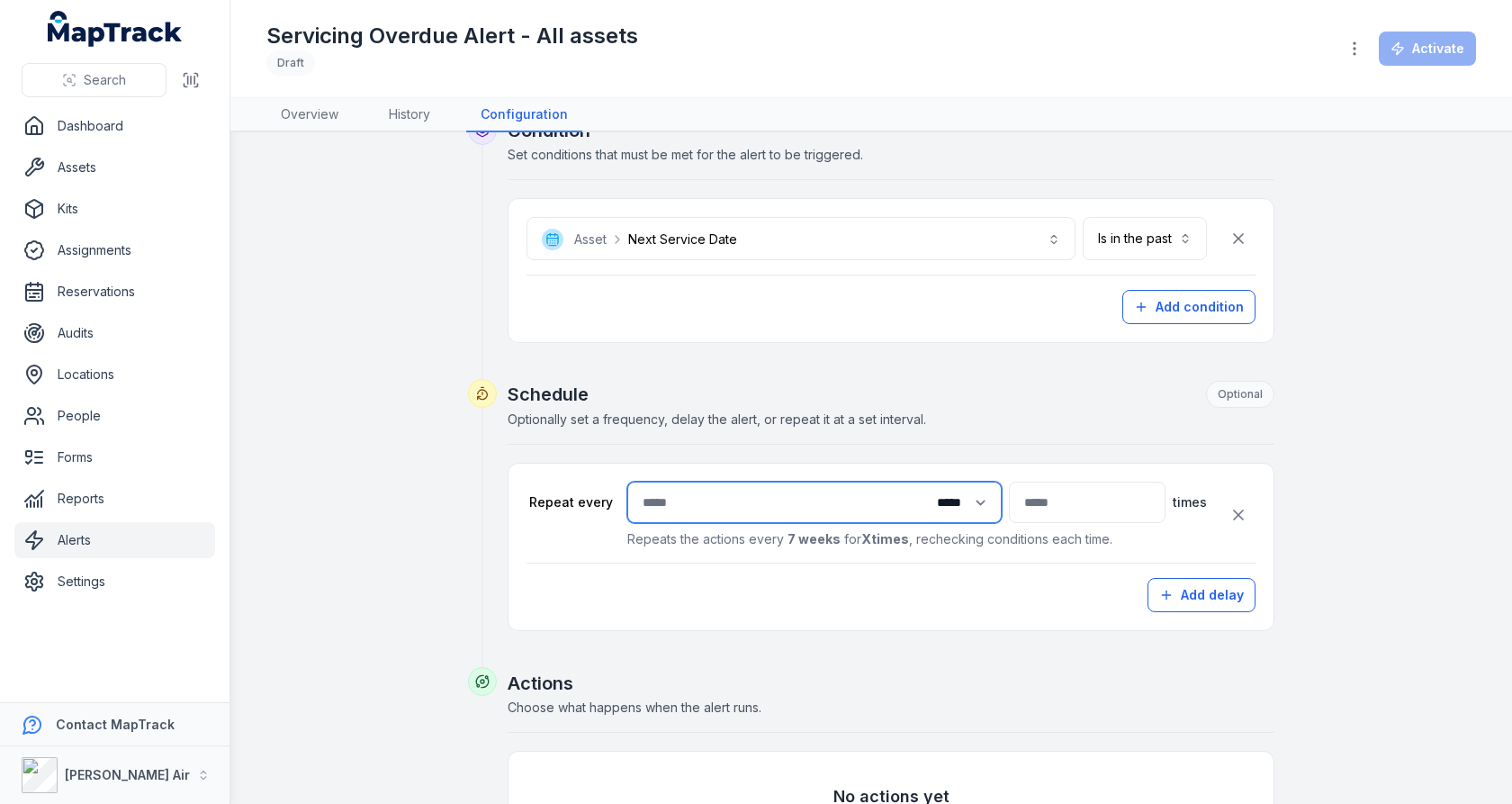
click at [767, 494] on input "*" at bounding box center [815, 502] width 375 height 42
type input "*"
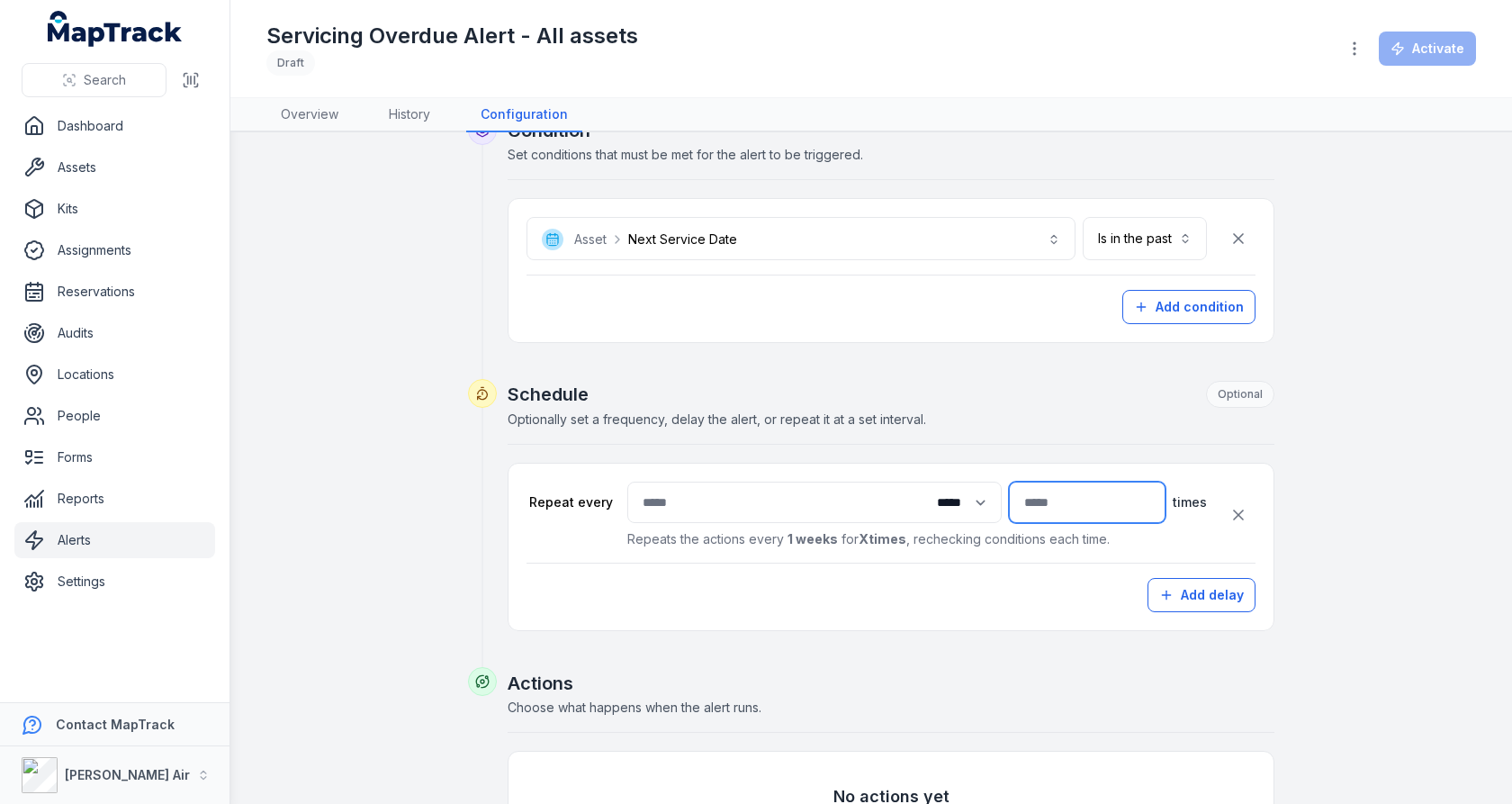
click at [1033, 502] on input "number" at bounding box center [1087, 502] width 156 height 42
type input "*"
click at [1020, 425] on div "Schedule Optional Optionally set a frequency, delay the alert, or repeat it at …" at bounding box center [891, 413] width 767 height 64
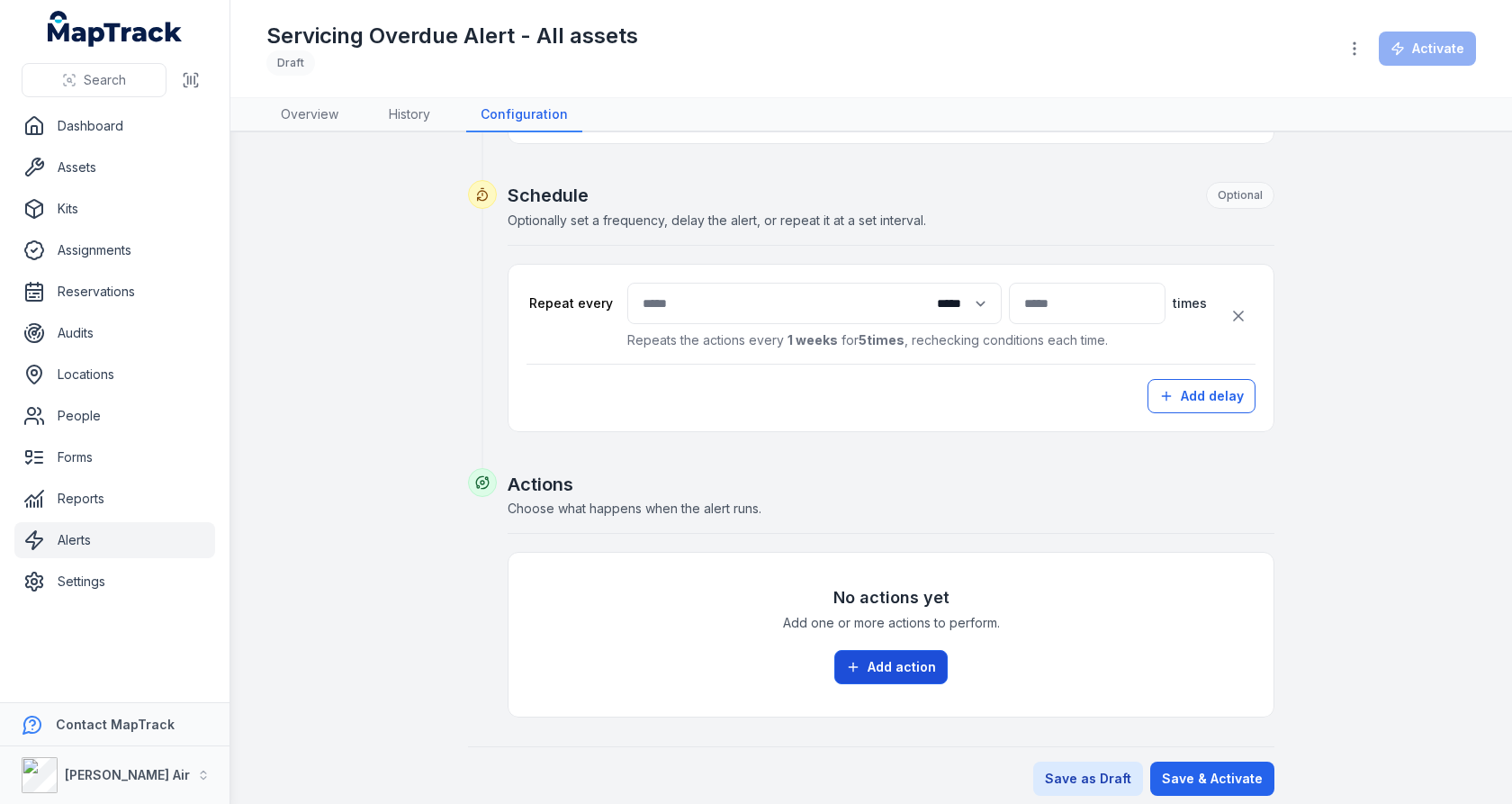
click at [860, 650] on button "Add action" at bounding box center [891, 668] width 114 height 34
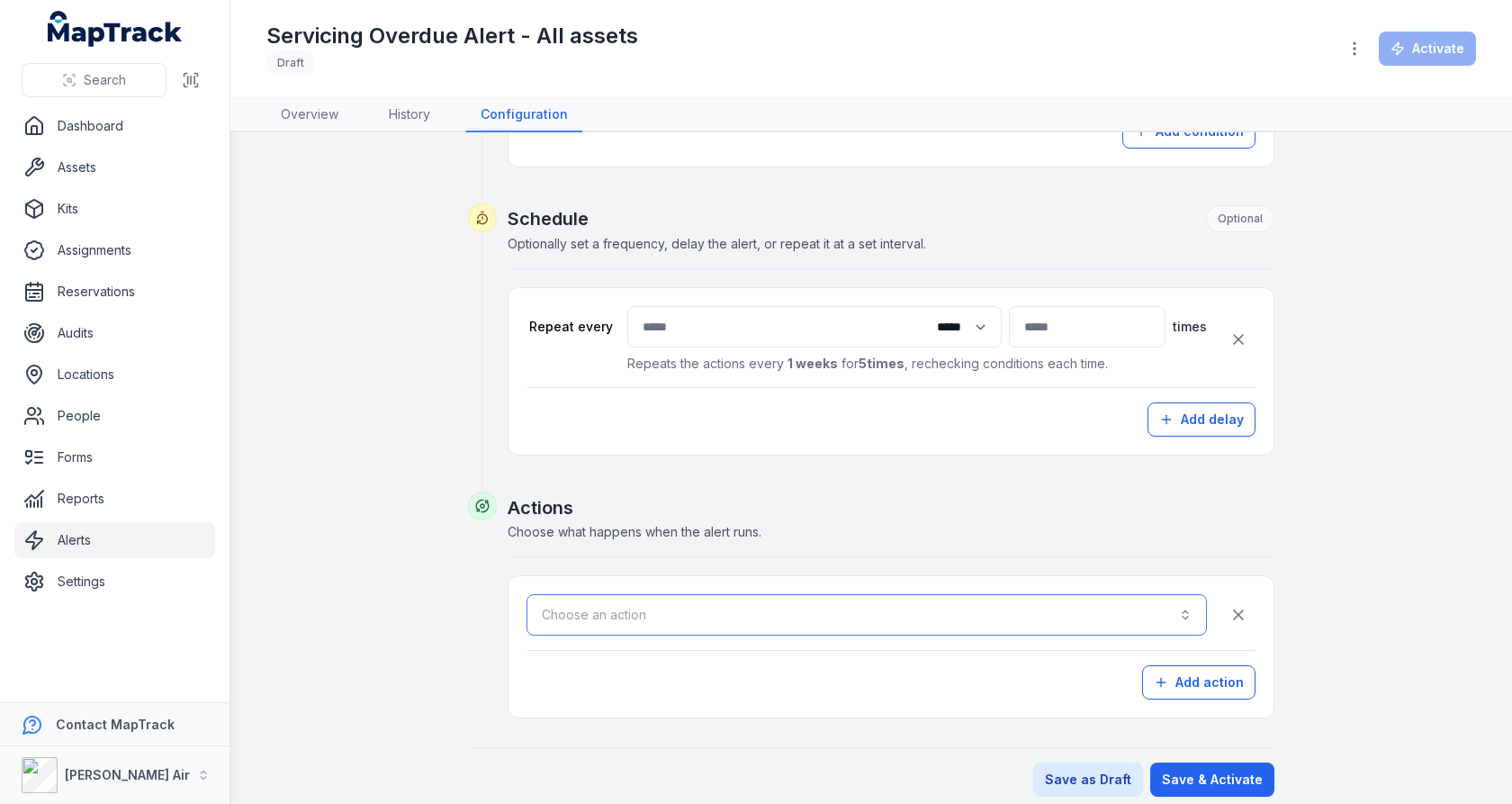
click at [908, 610] on button "Choose an action" at bounding box center [866, 615] width 680 height 42
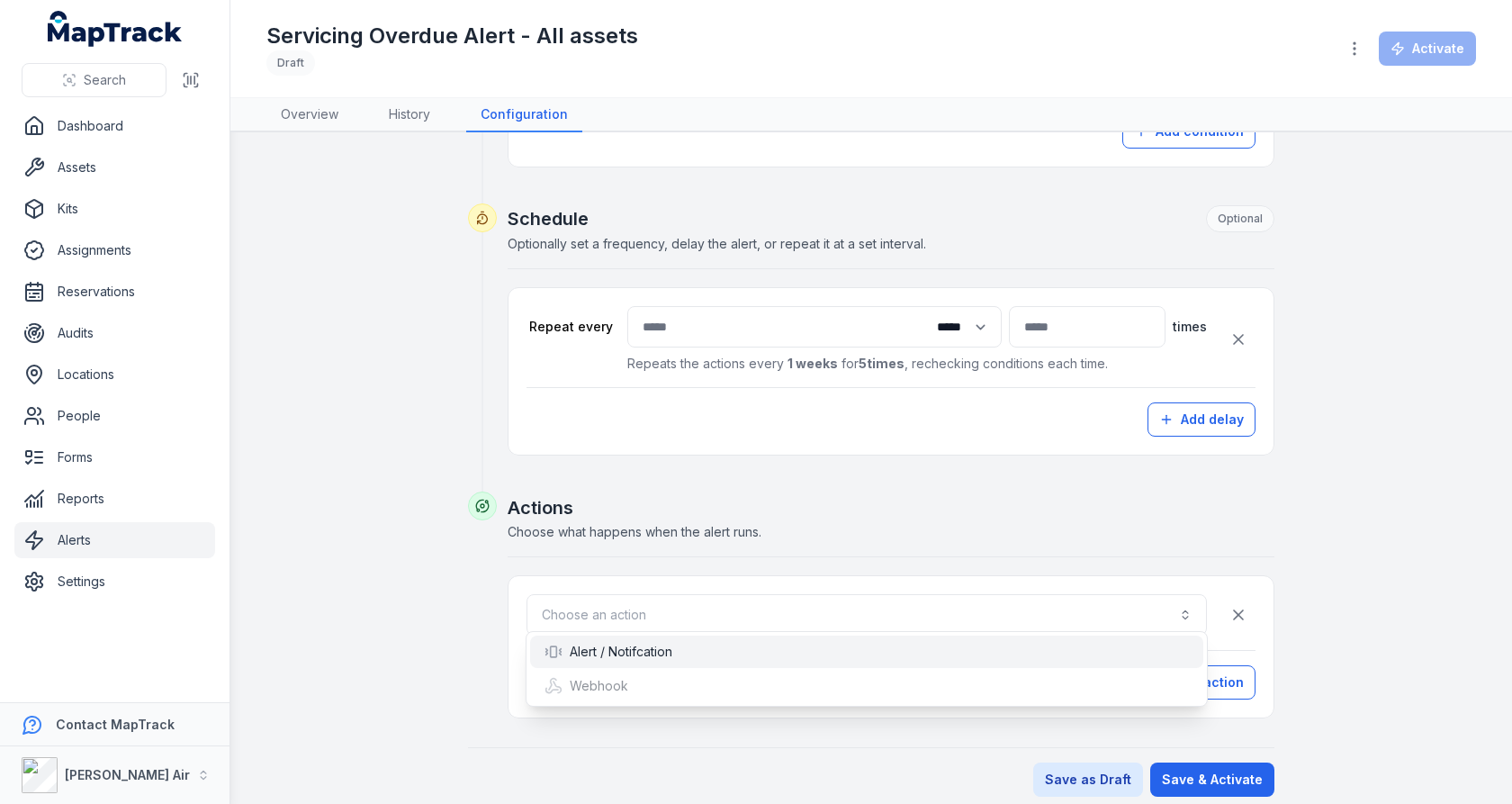
click at [901, 637] on div "Alert / Notifcation" at bounding box center [866, 652] width 673 height 33
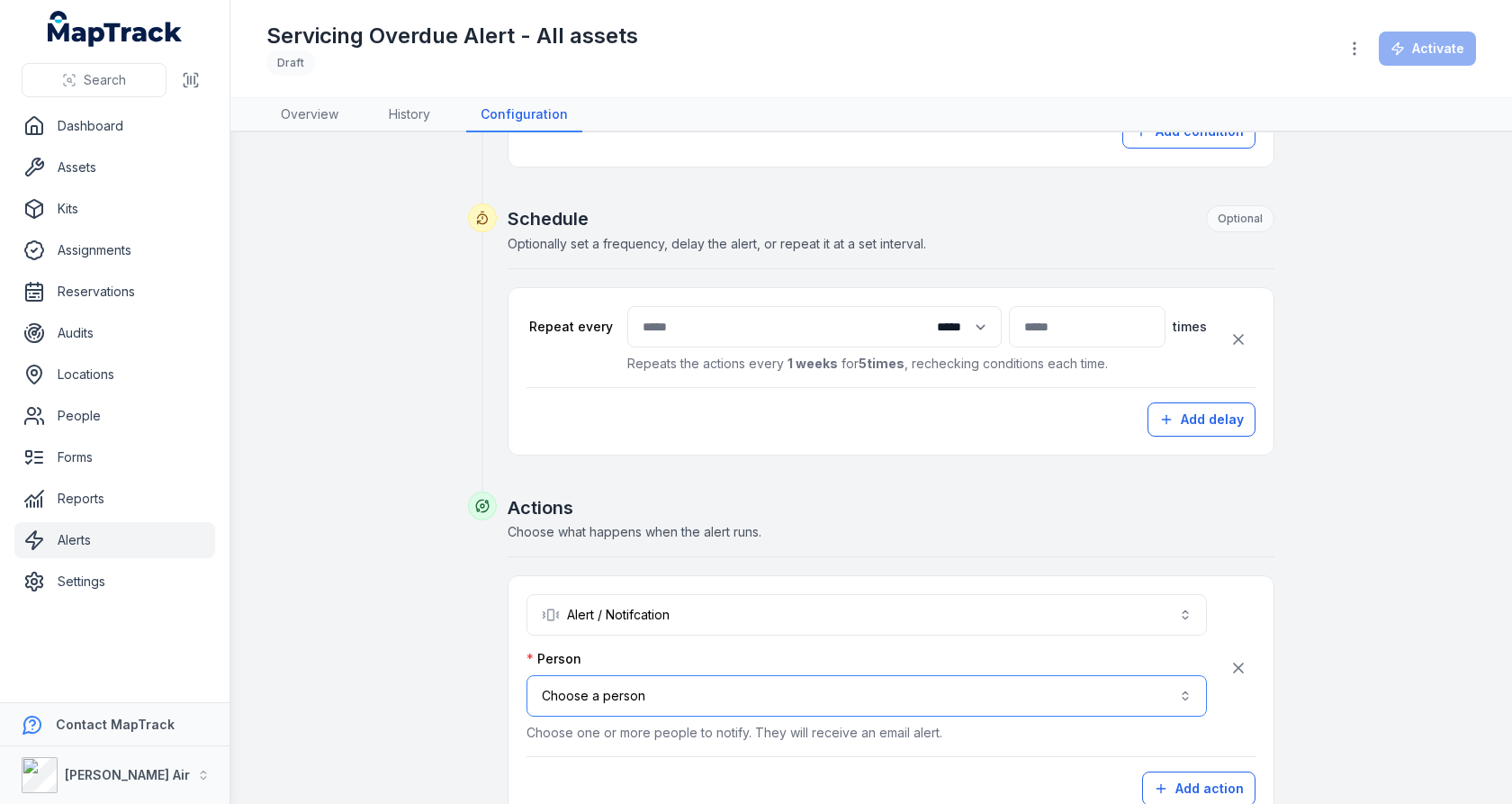
click at [827, 675] on button "Choose a person" at bounding box center [866, 696] width 680 height 42
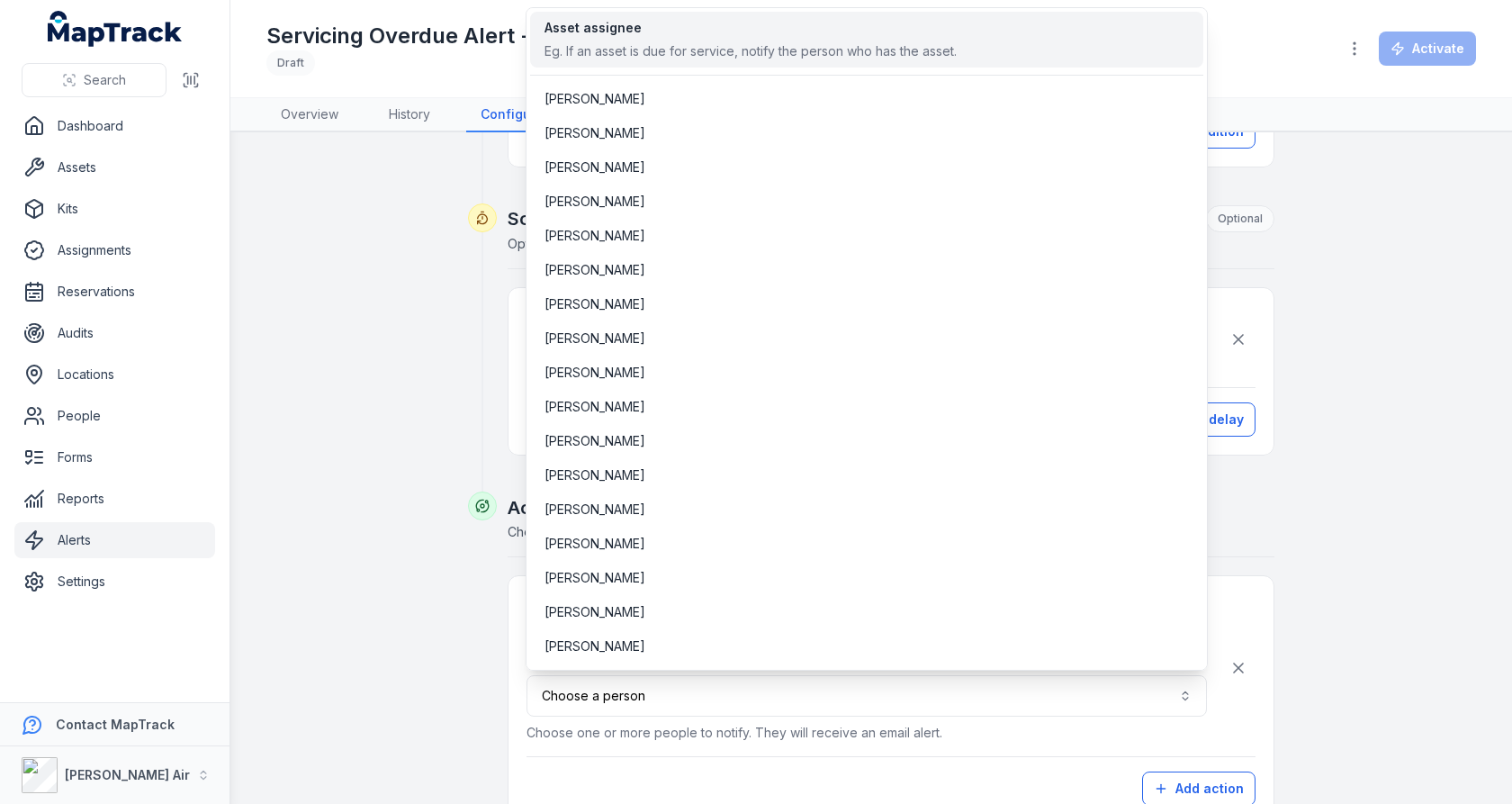
click at [826, 52] on div "Eg. If an asset is due for service, notify the person who has the asset." at bounding box center [751, 51] width 412 height 18
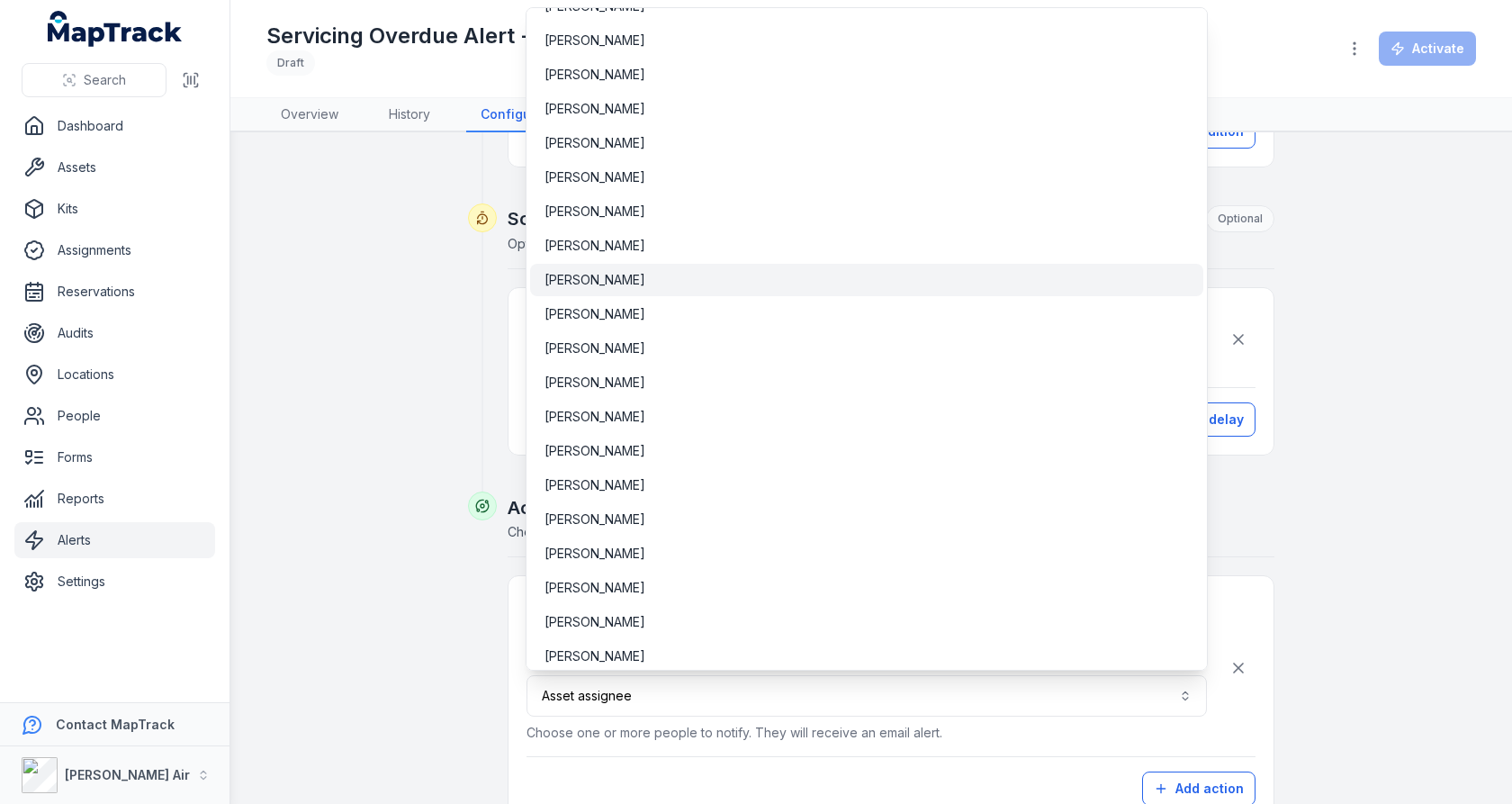
scroll to position [5436, 0]
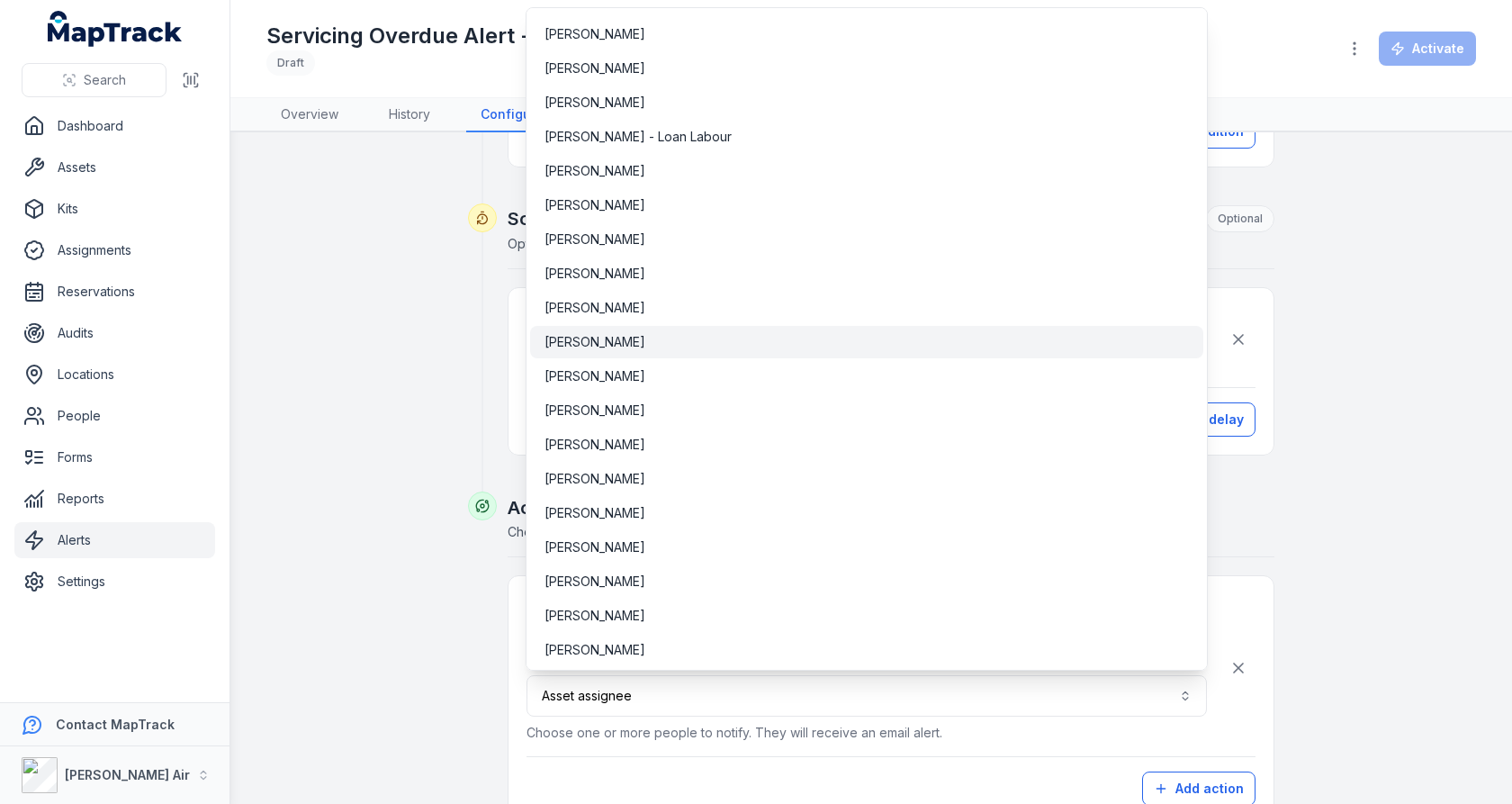
click at [770, 343] on div "[PERSON_NAME]" at bounding box center [867, 342] width 645 height 18
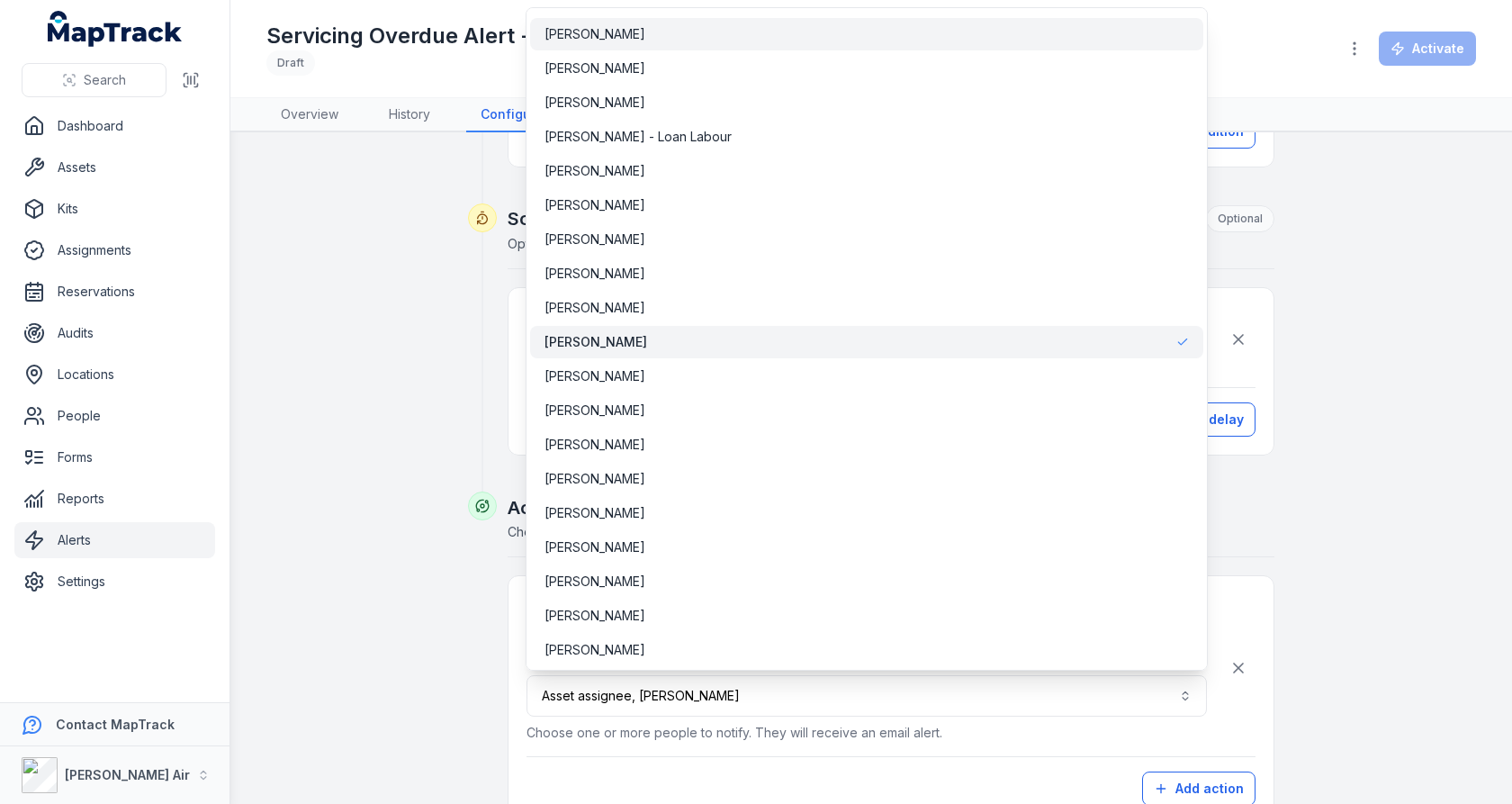
scroll to position [4922, 0]
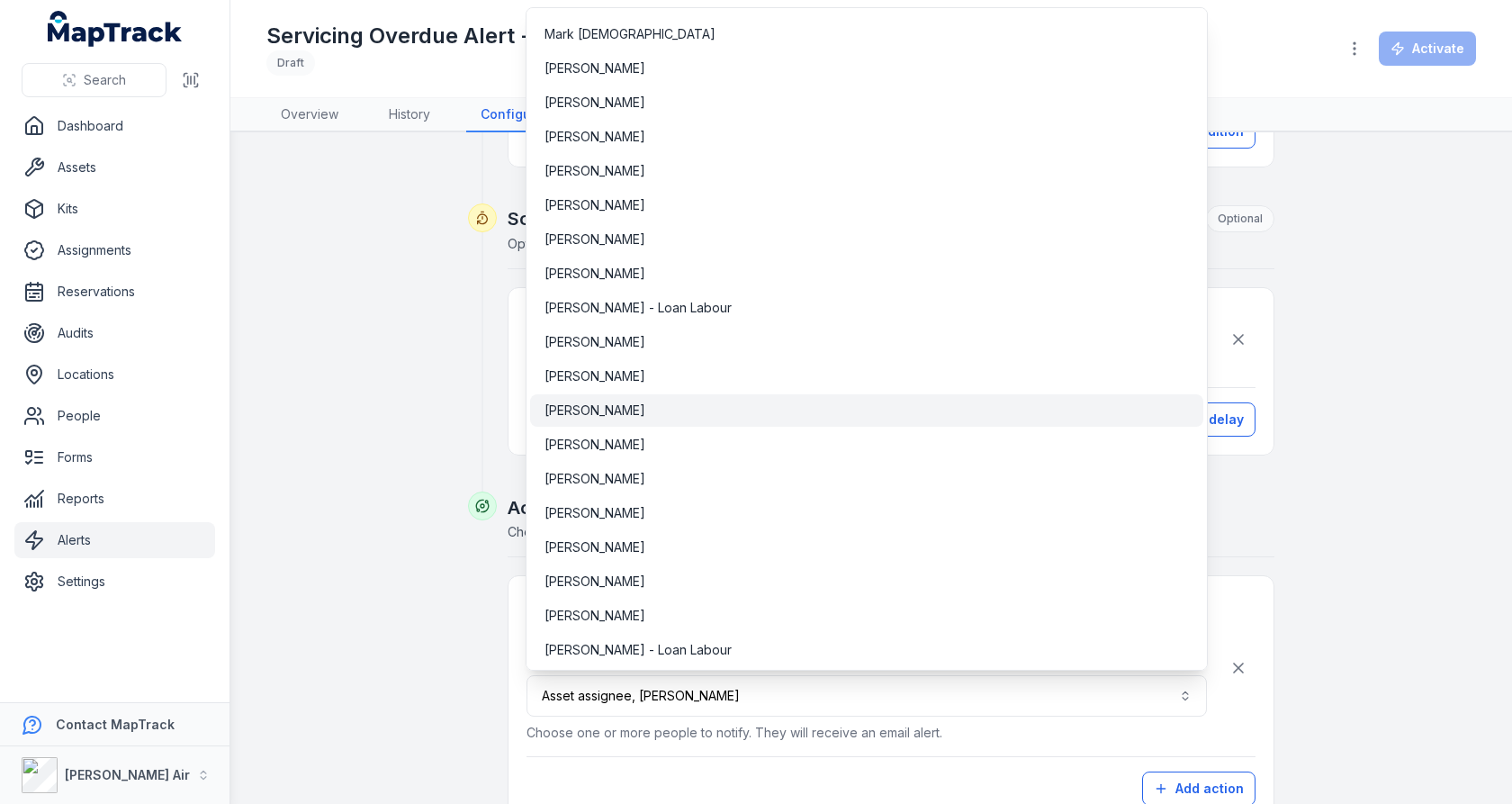
click at [617, 401] on span "[PERSON_NAME]" at bounding box center [595, 410] width 101 height 18
click at [615, 470] on span "[PERSON_NAME]" at bounding box center [595, 479] width 101 height 18
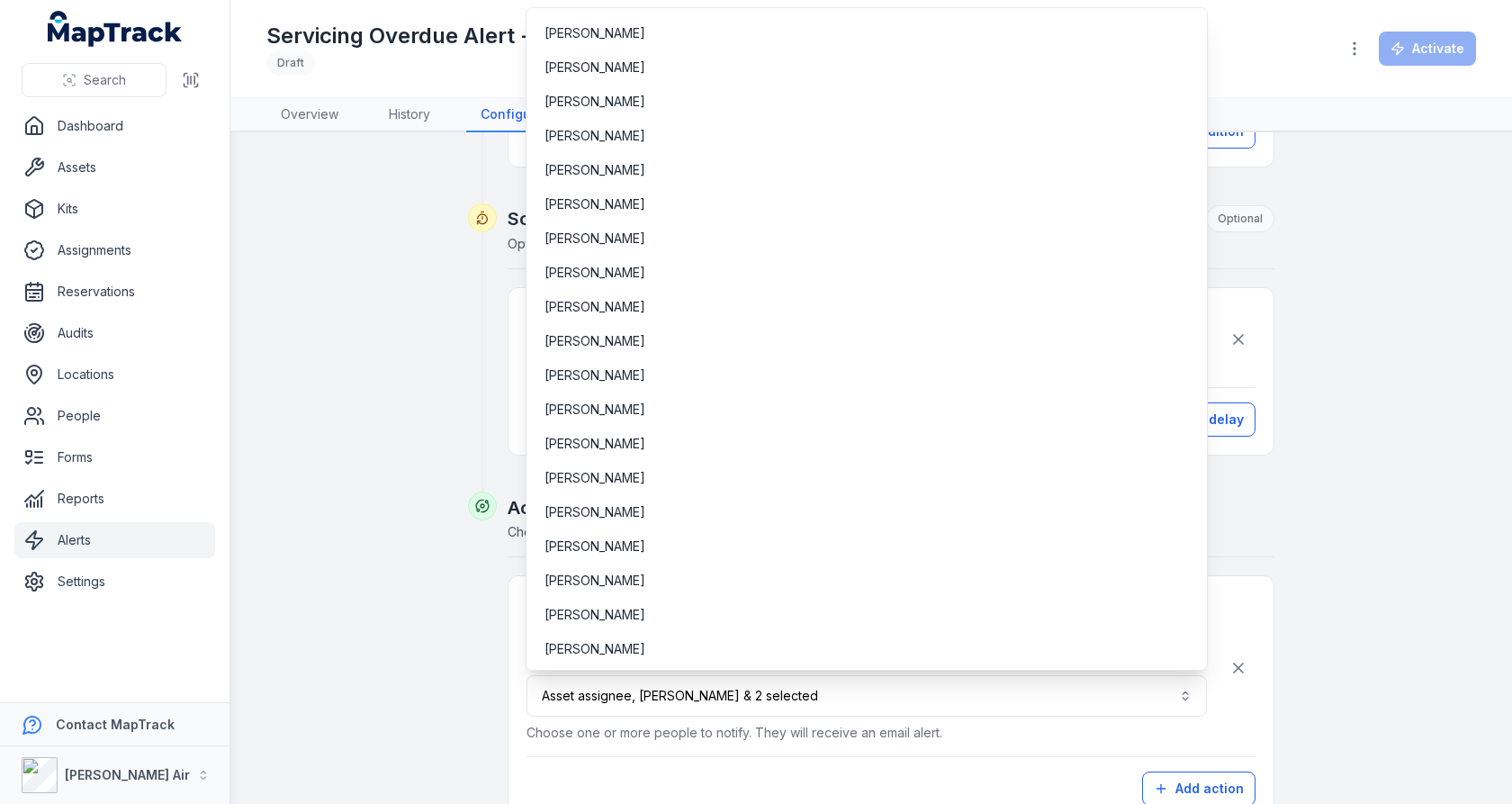
scroll to position [477, 0]
click at [998, 334] on div "[PERSON_NAME]" at bounding box center [867, 341] width 645 height 18
click at [1369, 412] on div "**********" at bounding box center [871, 281] width 1209 height 1242
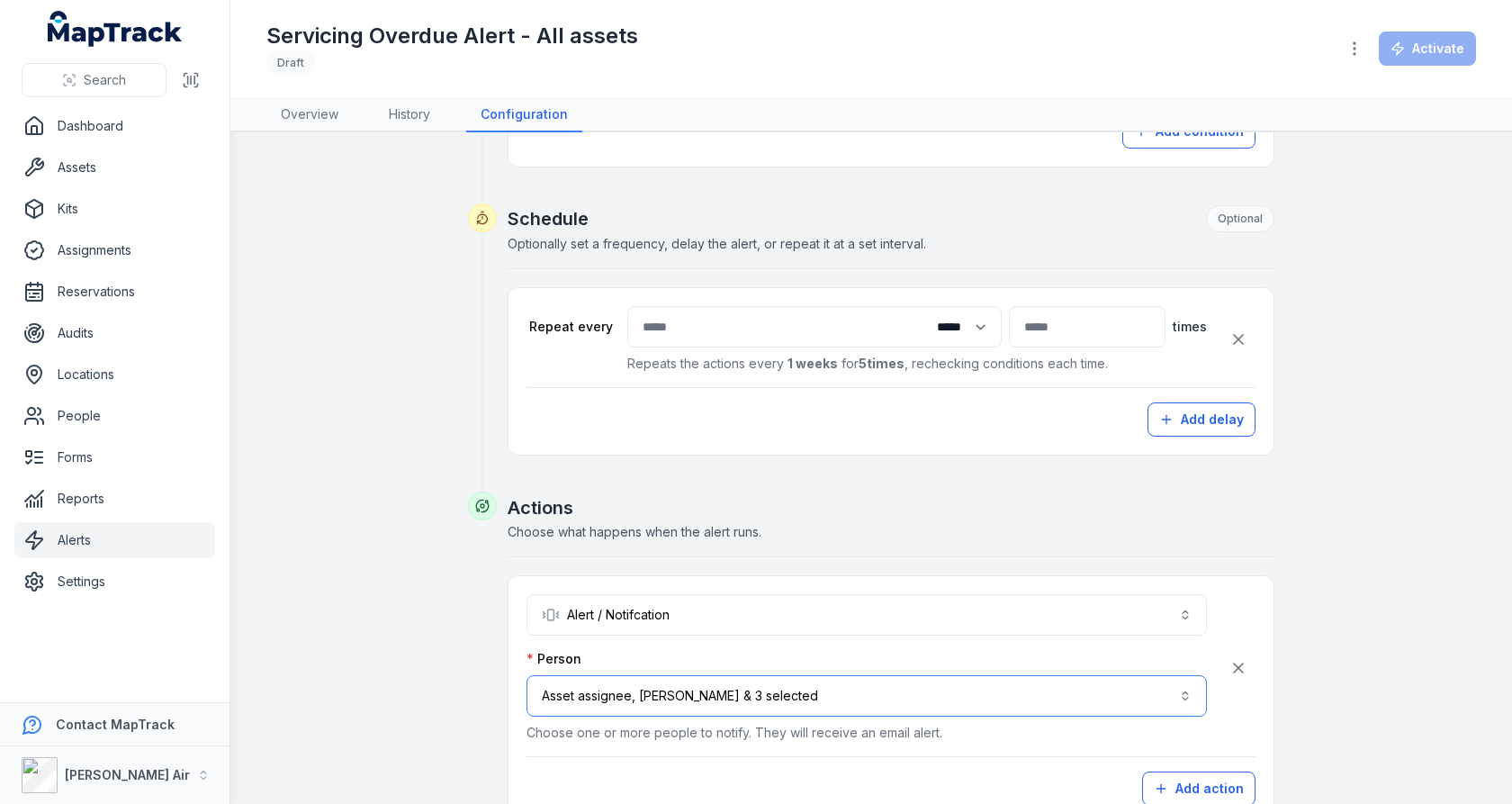
scroll to position [599, 0]
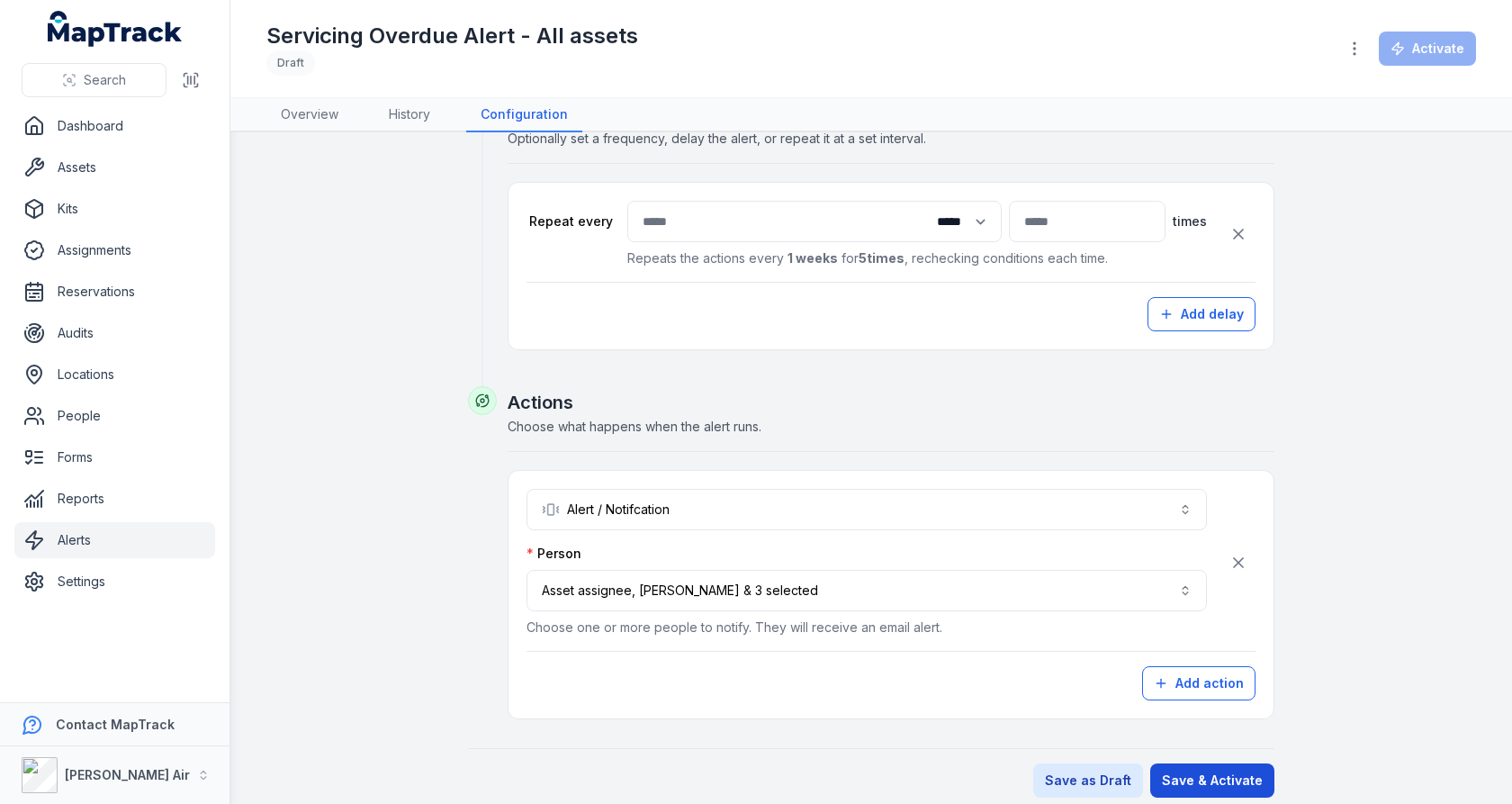
click at [1192, 763] on button "Save & Activate" at bounding box center [1213, 781] width 125 height 34
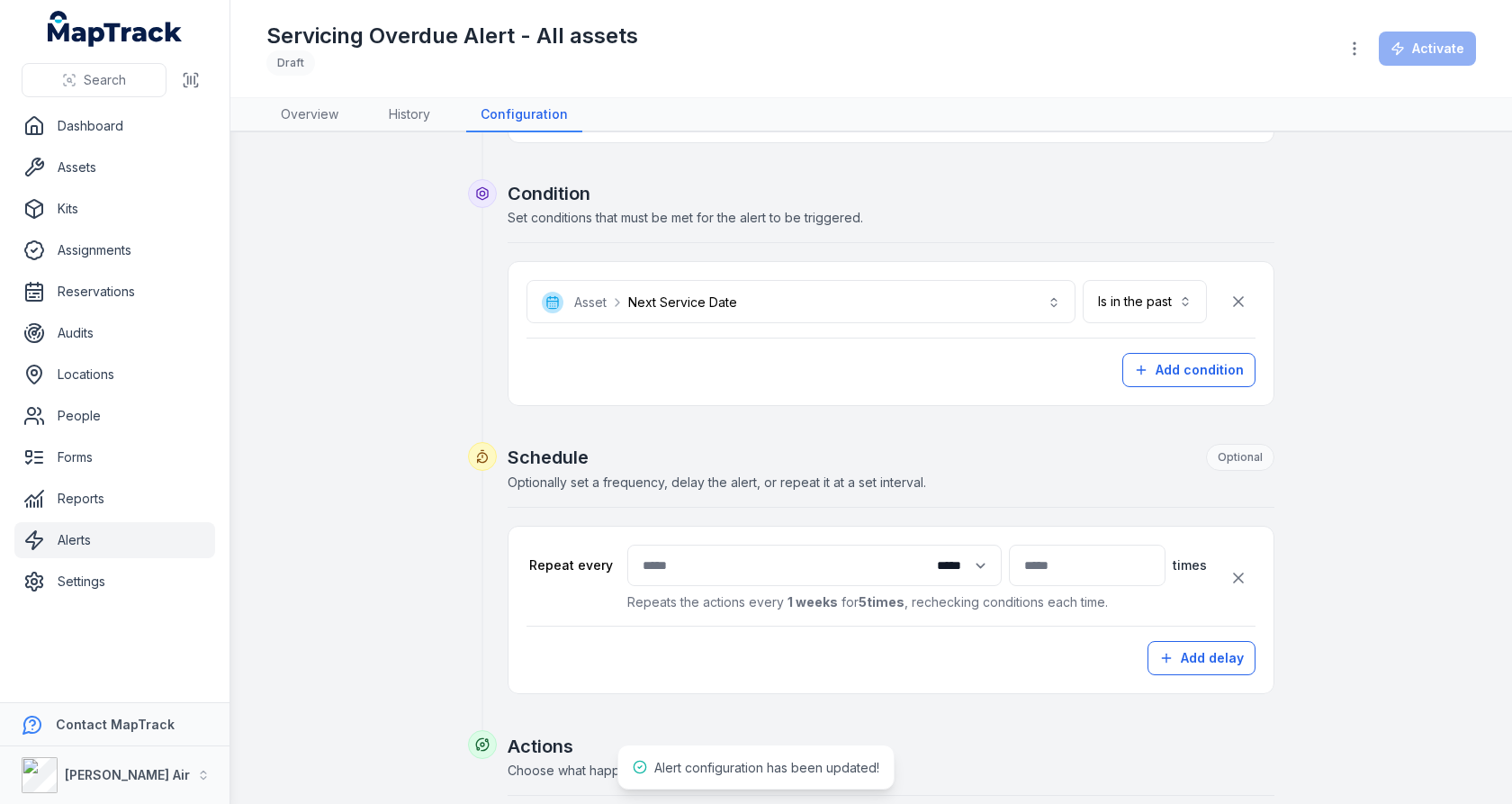
scroll to position [0, 0]
